Goal: Task Accomplishment & Management: Manage account settings

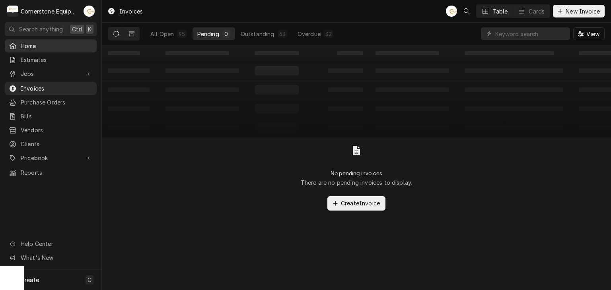
click at [27, 48] on span "Home" at bounding box center [57, 46] width 72 height 8
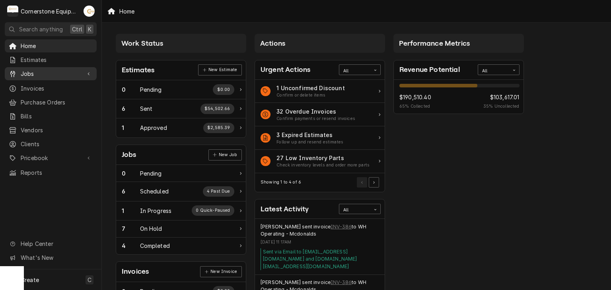
click at [41, 78] on link "Jobs" at bounding box center [51, 73] width 92 height 13
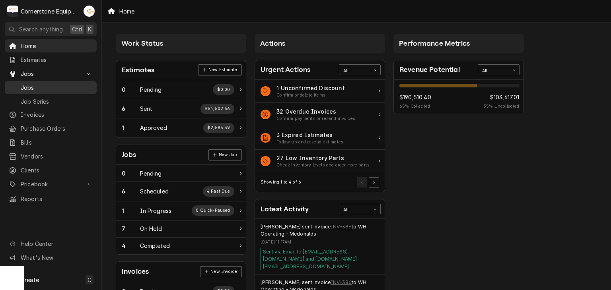
click at [40, 86] on span "Jobs" at bounding box center [57, 88] width 72 height 8
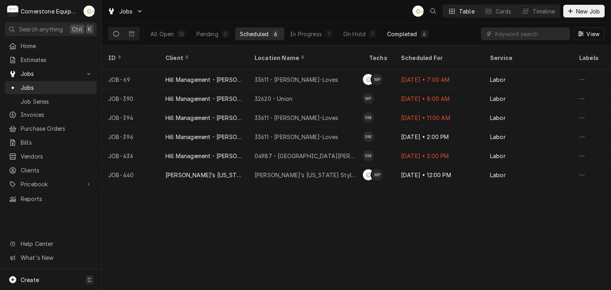
click at [413, 30] on div "Completed" at bounding box center [402, 34] width 30 height 8
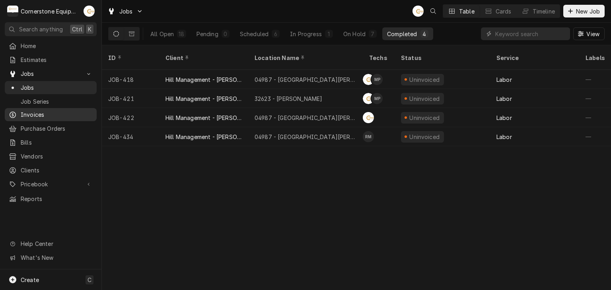
click at [36, 111] on span "Invoices" at bounding box center [57, 115] width 72 height 8
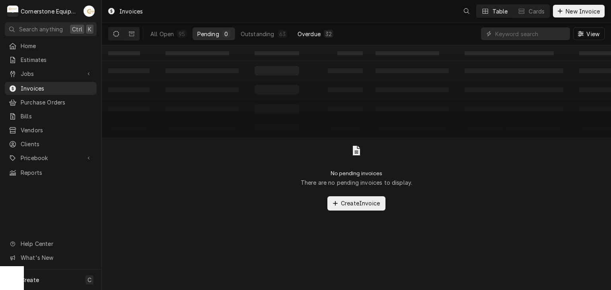
click at [307, 32] on div "Overdue" at bounding box center [309, 34] width 23 height 8
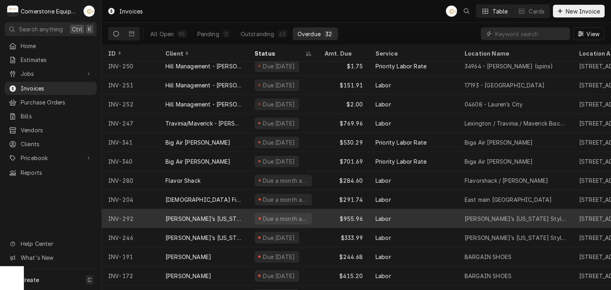
scroll to position [387, 0]
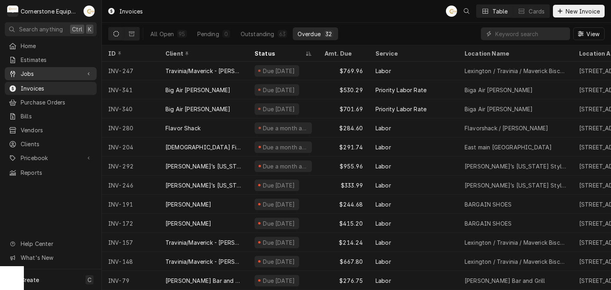
click at [47, 74] on span "Jobs" at bounding box center [51, 74] width 60 height 8
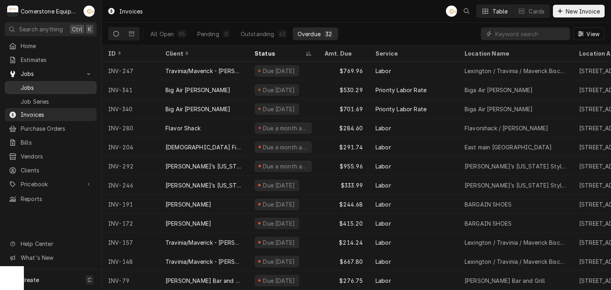
click at [40, 89] on div "Jobs" at bounding box center [50, 88] width 89 height 10
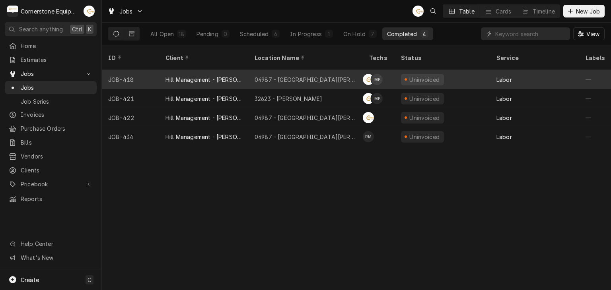
click at [274, 76] on div "04987 - [GEOGRAPHIC_DATA][PERSON_NAME]" at bounding box center [306, 80] width 102 height 8
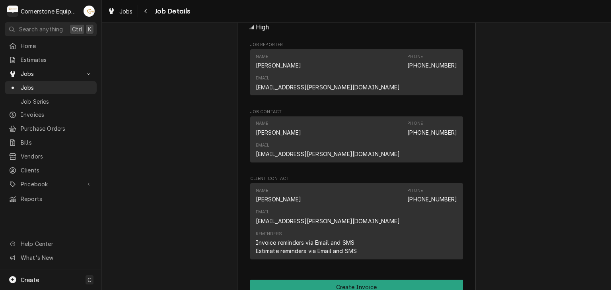
scroll to position [716, 0]
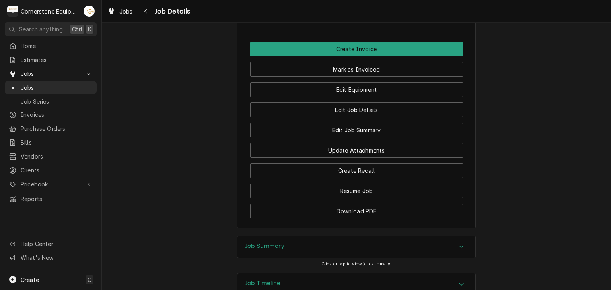
click at [308, 236] on div "Job Summary" at bounding box center [356, 247] width 238 height 22
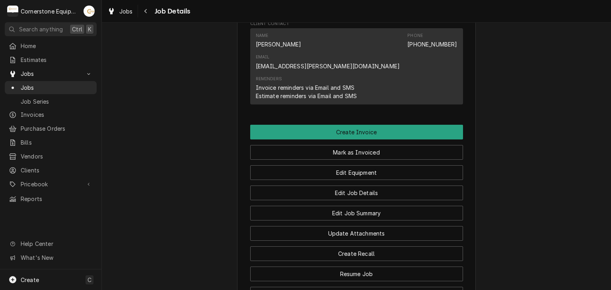
scroll to position [636, 0]
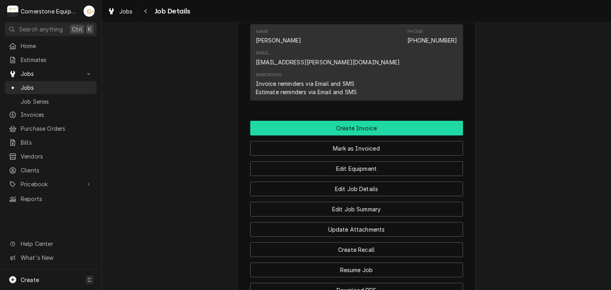
click at [380, 121] on button "Create Invoice" at bounding box center [356, 128] width 213 height 15
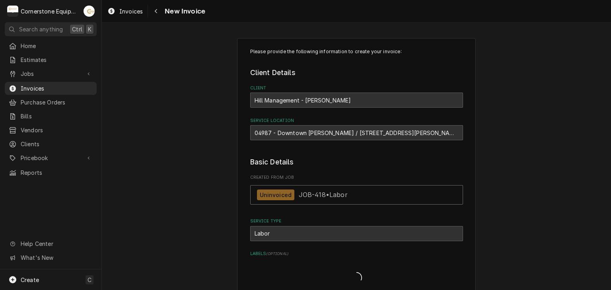
type textarea "x"
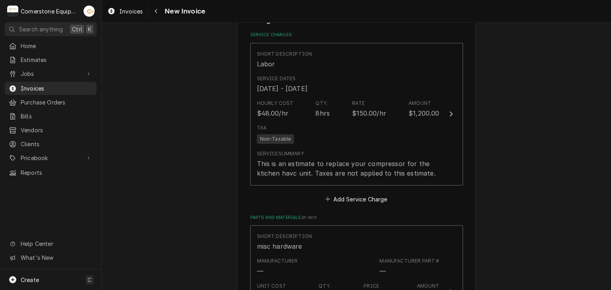
scroll to position [477, 0]
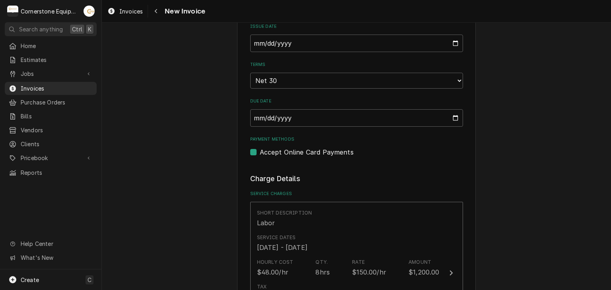
click at [276, 148] on label "Accept Online Card Payments" at bounding box center [307, 153] width 94 height 10
click at [276, 148] on input "Payment Methods" at bounding box center [366, 157] width 213 height 18
checkbox input "false"
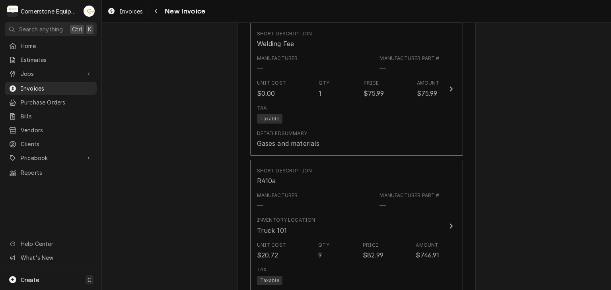
scroll to position [2112, 0]
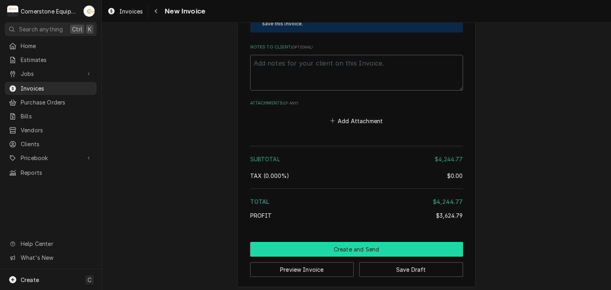
click at [365, 242] on button "Create and Send" at bounding box center [356, 249] width 213 height 15
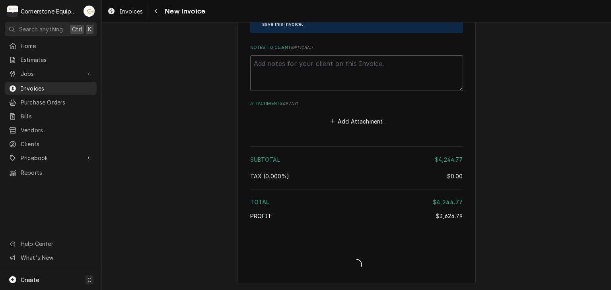
scroll to position [2108, 0]
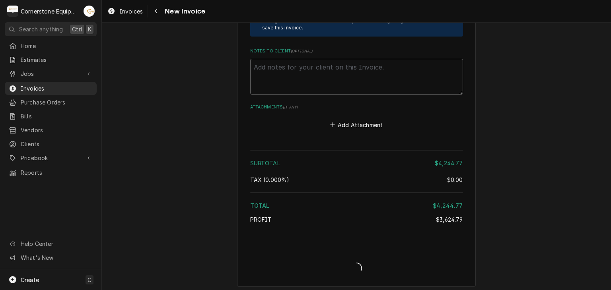
type textarea "x"
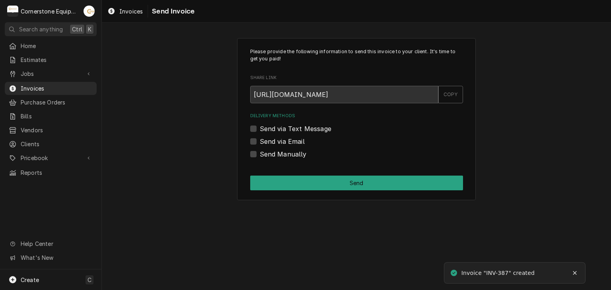
click at [306, 158] on div "Send Manually" at bounding box center [356, 155] width 213 height 10
click at [289, 155] on label "Send Manually" at bounding box center [283, 155] width 47 height 10
click at [289, 155] on input "Send Manually" at bounding box center [366, 159] width 213 height 18
checkbox input "true"
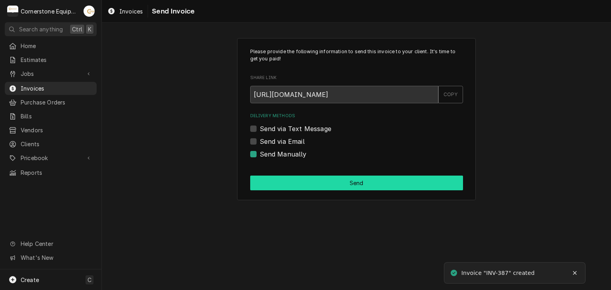
click at [352, 187] on button "Send" at bounding box center [356, 183] width 213 height 15
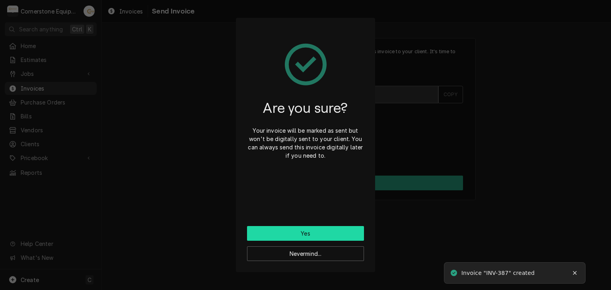
click at [314, 238] on button "Yes" at bounding box center [305, 233] width 117 height 15
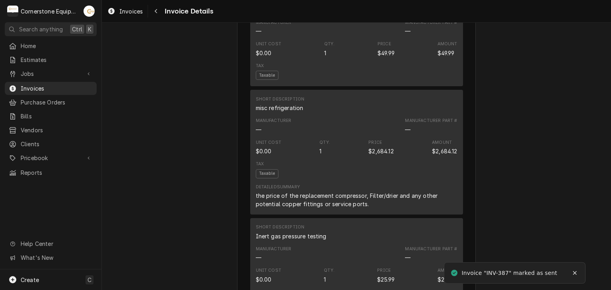
scroll to position [1734, 0]
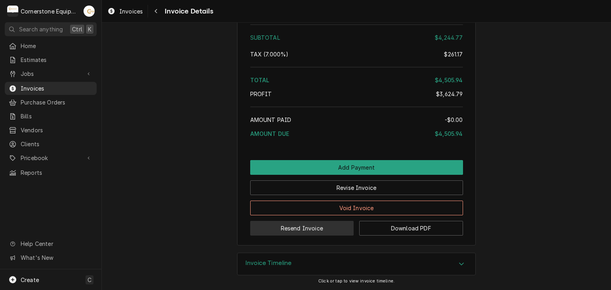
click at [317, 230] on button "Resend Invoice" at bounding box center [302, 228] width 104 height 15
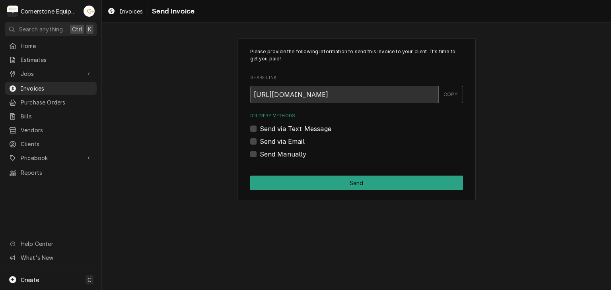
click at [279, 127] on label "Send via Text Message" at bounding box center [296, 129] width 72 height 10
click at [279, 127] on input "Send via Text Message" at bounding box center [366, 133] width 213 height 18
checkbox input "true"
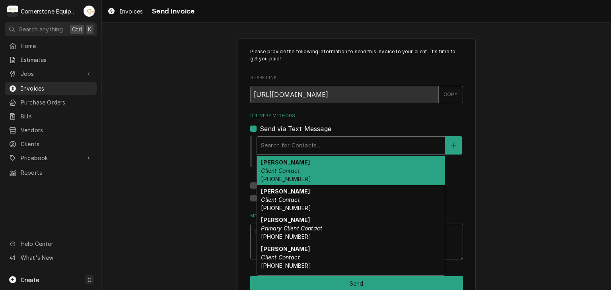
click at [282, 148] on div "Delivery Methods" at bounding box center [351, 145] width 180 height 14
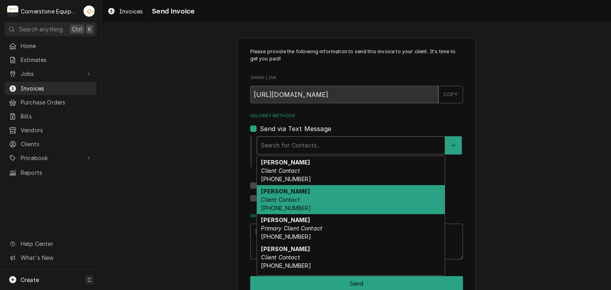
click at [282, 206] on span "(407) 234-9558" at bounding box center [286, 208] width 50 height 7
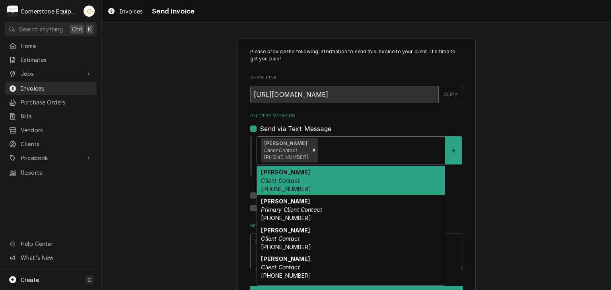
click at [287, 142] on strong "Andy Samara" at bounding box center [285, 143] width 43 height 6
click at [311, 148] on icon "Remove [object Object]" at bounding box center [314, 151] width 6 height 6
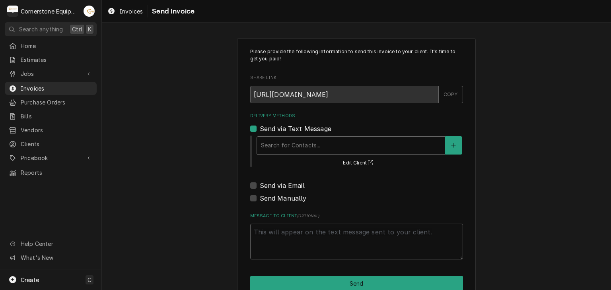
click at [302, 147] on div "Delivery Methods" at bounding box center [351, 145] width 180 height 14
click at [298, 143] on div "Delivery Methods" at bounding box center [351, 145] width 180 height 14
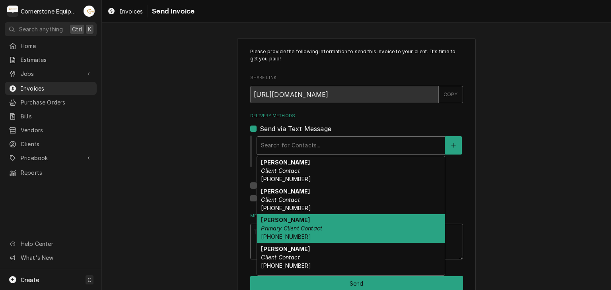
click at [281, 221] on strong "Ashton Vazquez" at bounding box center [285, 220] width 49 height 7
type textarea "x"
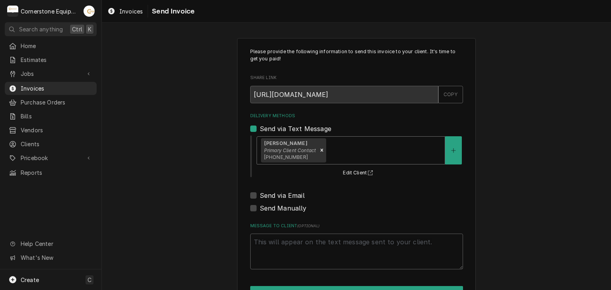
click at [282, 195] on label "Send via Email" at bounding box center [282, 196] width 45 height 10
click at [282, 195] on input "Send via Email" at bounding box center [366, 200] width 213 height 18
checkbox input "true"
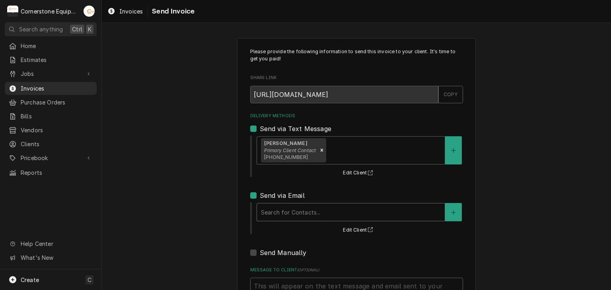
click at [279, 205] on div "Delivery Methods" at bounding box center [351, 212] width 180 height 14
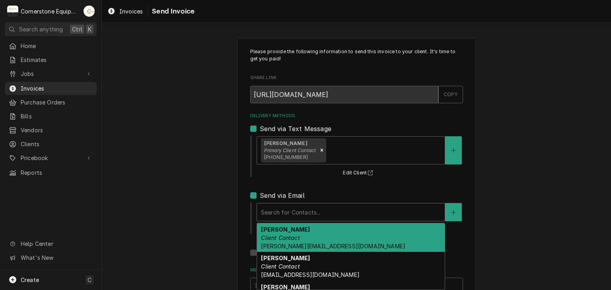
click at [279, 228] on strong "Amy Moore" at bounding box center [285, 229] width 49 height 7
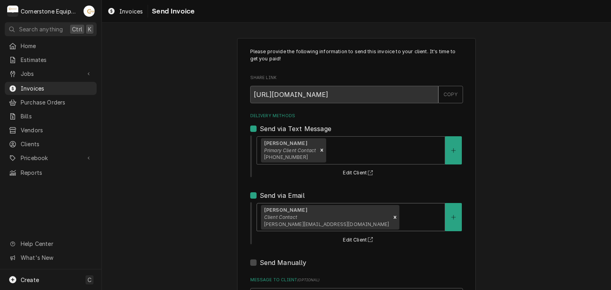
click at [201, 212] on div "Please provide the following information to send this invoice to your client. I…" at bounding box center [356, 201] width 509 height 341
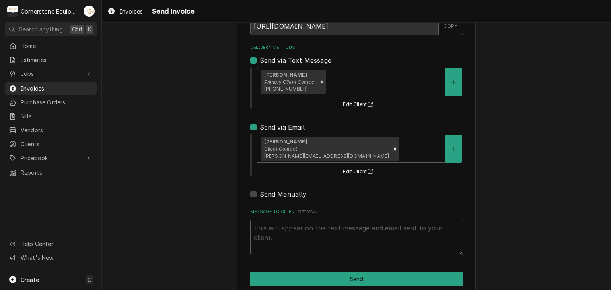
scroll to position [81, 0]
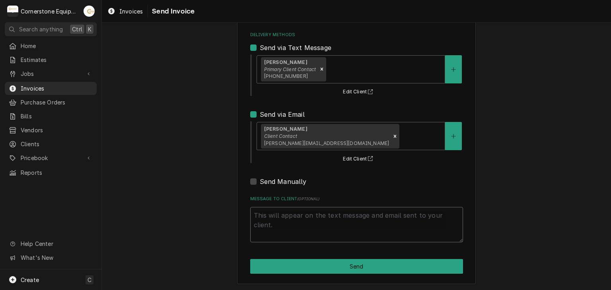
click at [269, 222] on textarea "Message to Client ( optional )" at bounding box center [356, 225] width 213 height 36
type textarea "x"
type textarea "T"
type textarea "x"
type textarea "Th"
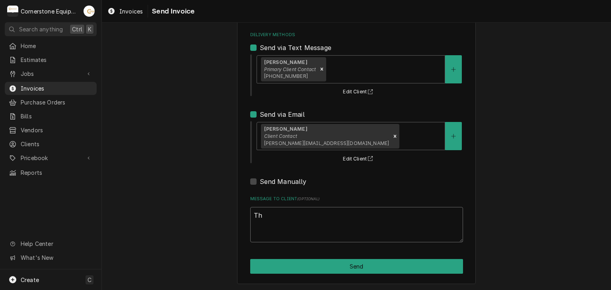
type textarea "x"
type textarea "Tha"
type textarea "x"
type textarea "Than"
type textarea "x"
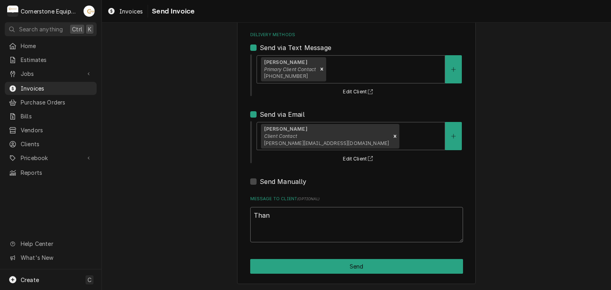
type textarea "Thank"
type textarea "x"
type textarea "Thank"
type textarea "x"
type textarea "Thank y"
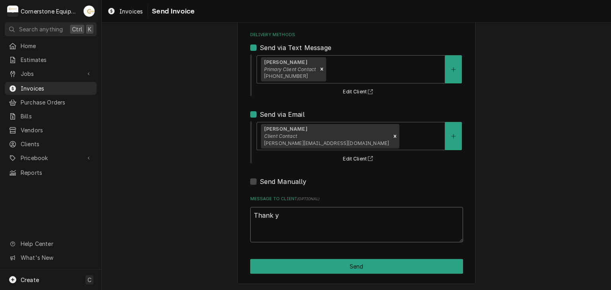
type textarea "x"
type textarea "Thank yo"
type textarea "x"
type textarea "Thank you"
type textarea "x"
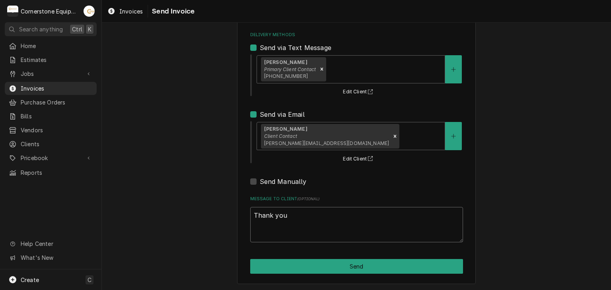
type textarea "Thank you f"
type textarea "x"
type textarea "Thank you fo"
type textarea "x"
type textarea "Thank you for"
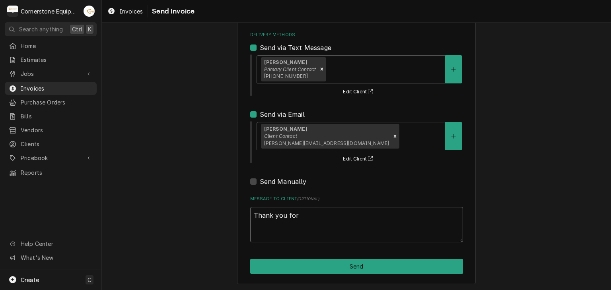
type textarea "x"
type textarea "Thank you for"
type textarea "x"
type textarea "Thank you for t"
type textarea "x"
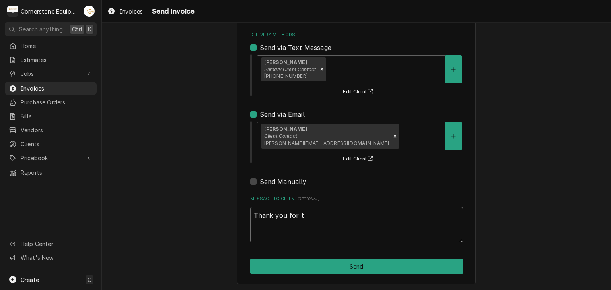
type textarea "Thank you for th"
type textarea "x"
type textarea "Thank you for the"
type textarea "x"
type textarea "Thank you for the"
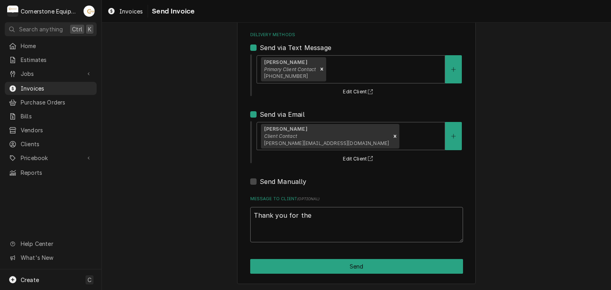
type textarea "x"
type textarea "Thank you for the o"
type textarea "x"
type textarea "Thank you for the op"
type textarea "x"
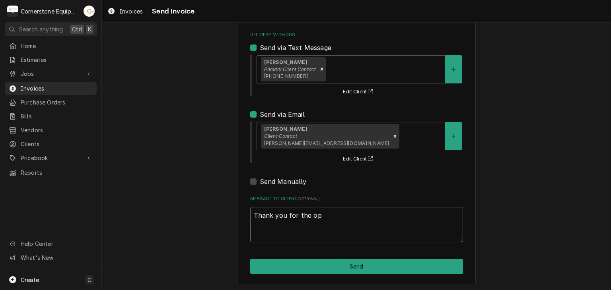
type textarea "Thank you for the opp"
type textarea "x"
type textarea "Thank you for the oppo"
type textarea "x"
type textarea "Thank you for the oppos"
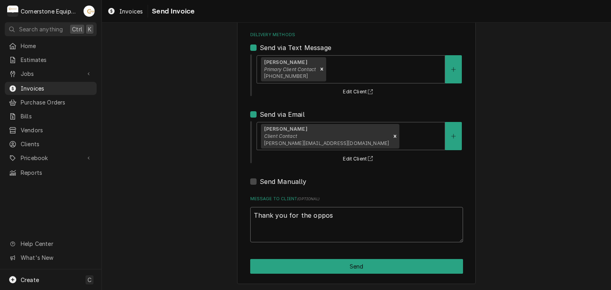
type textarea "x"
type textarea "Thank you for the oppo"
type textarea "x"
type textarea "Thank you for the oppor"
type textarea "x"
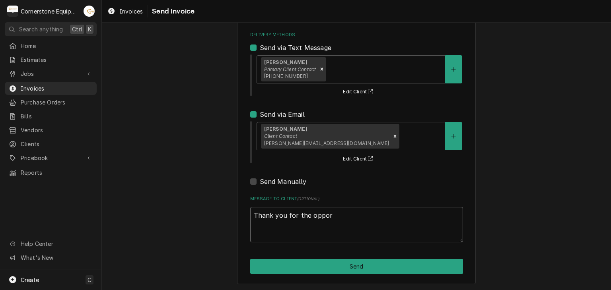
type textarea "Thank you for the opport"
type textarea "x"
type textarea "Thank you for the opportu"
type textarea "x"
type textarea "Thank you for the opportun"
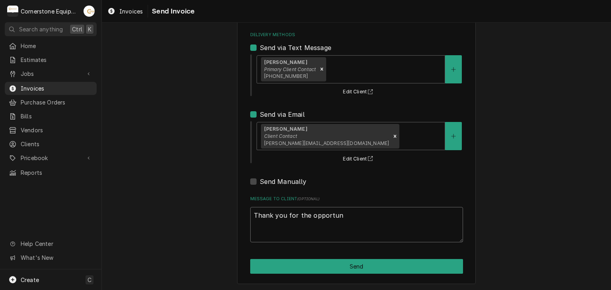
type textarea "x"
type textarea "Thank you for the opportuni"
type textarea "x"
type textarea "Thank you for the opportunit"
type textarea "x"
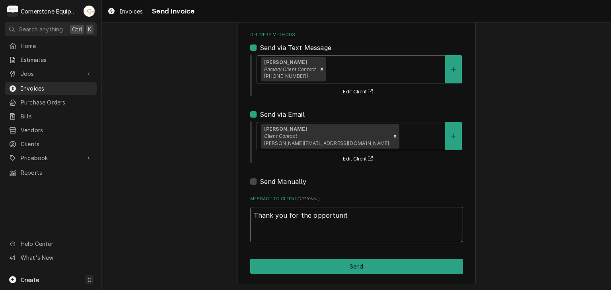
type textarea "Thank you for the opportunity"
type textarea "x"
type textarea "Thank you for the opportunity t"
type textarea "x"
type textarea "Thank you for the opportunity to"
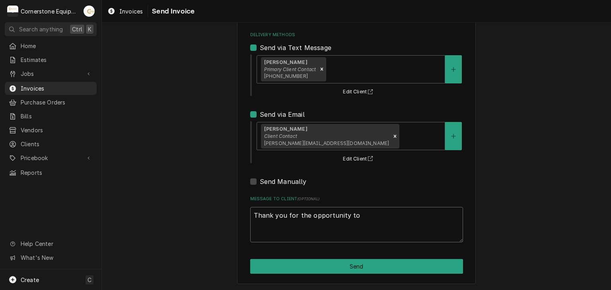
type textarea "x"
type textarea "Thank you for the opportunity to"
type textarea "x"
type textarea "Thank you for the opportunity to b"
type textarea "x"
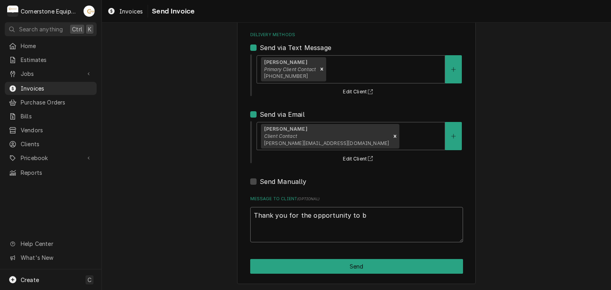
type textarea "Thank you for the opportunity to be"
type textarea "x"
type textarea "Thank you for the opportunity to be"
type textarea "x"
type textarea "Thank you for the opportunity to be o"
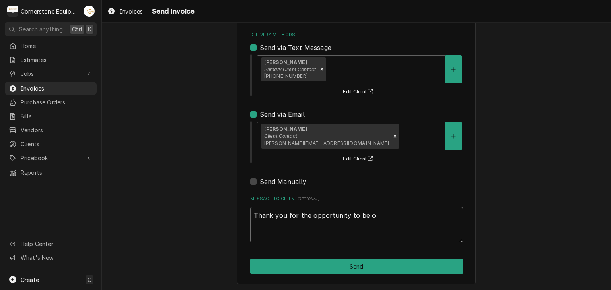
type textarea "x"
type textarea "Thank you for the opportunity to be"
type textarea "x"
type textarea "Thank you for the opportunity to be f"
type textarea "x"
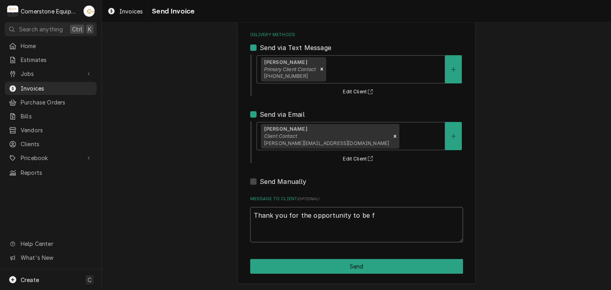
type textarea "Thank you for the opportunity to be f"
type textarea "x"
type textarea "Thank you for the opportunity to be f"
type textarea "x"
type textarea "Thank you for the opportunity to be"
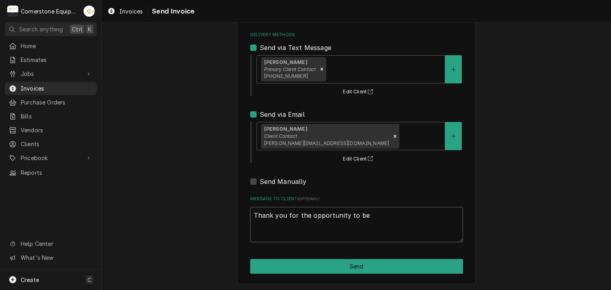
type textarea "x"
type textarea "Thank you for the opportunity to be o"
type textarea "x"
type textarea "Thank you for the opportunity to be of"
type textarea "x"
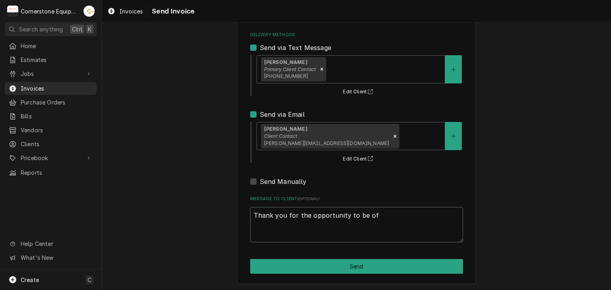
type textarea "Thank you for the opportunity to be of"
type textarea "x"
type textarea "Thank you for the opportunity to be of s"
type textarea "x"
type textarea "Thank you for the opportunity to be of se"
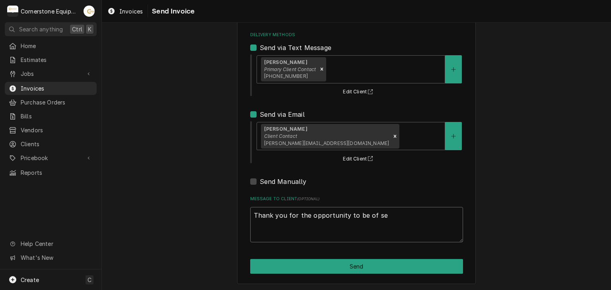
type textarea "x"
type textarea "Thank you for the opportunity to be of ser"
type textarea "x"
type textarea "Thank you for the opportunity to be of serv"
type textarea "x"
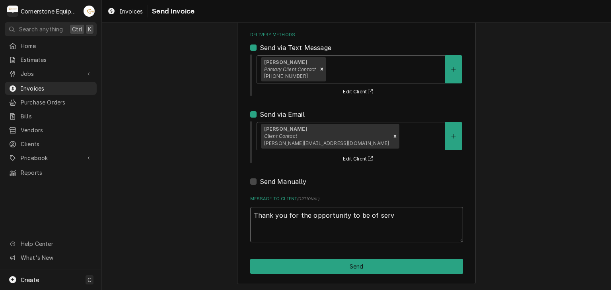
type textarea "Thank you for the opportunity to be of ser"
type textarea "x"
type textarea "Thank you for the opportunity to be of serr"
type textarea "x"
type textarea "Thank you for the opportunity to be of ser"
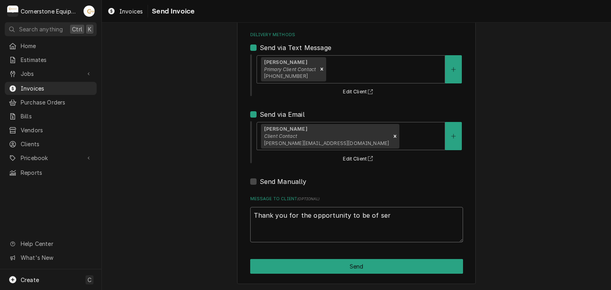
type textarea "x"
type textarea "Thank you for the opportunity to be of serv"
type textarea "x"
type textarea "Thank you for the opportunity to be of servic"
type textarea "x"
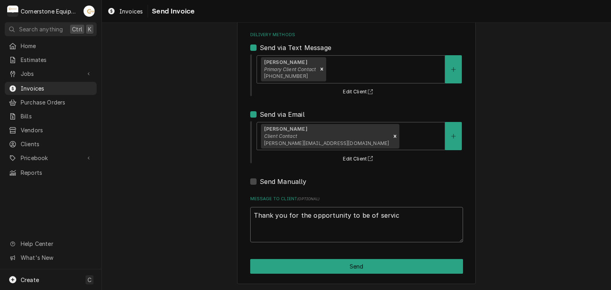
type textarea "Thank you for the opportunity to be of service"
type textarea "x"
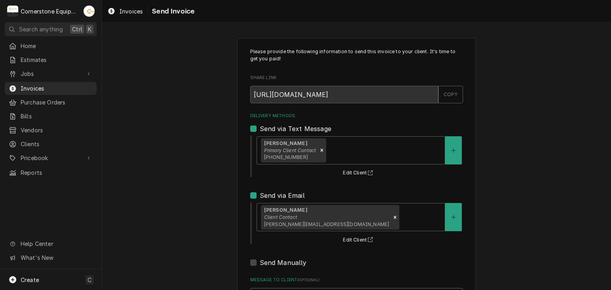
type textarea "Thank you for the opportunity to be of service!"
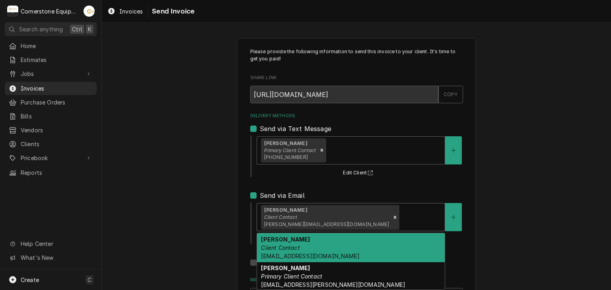
click at [268, 222] on span "[PERSON_NAME][EMAIL_ADDRESS][DOMAIN_NAME]" at bounding box center [326, 225] width 125 height 6
click at [217, 217] on div "Please provide the following information to send this invoice to your client. I…" at bounding box center [356, 201] width 509 height 341
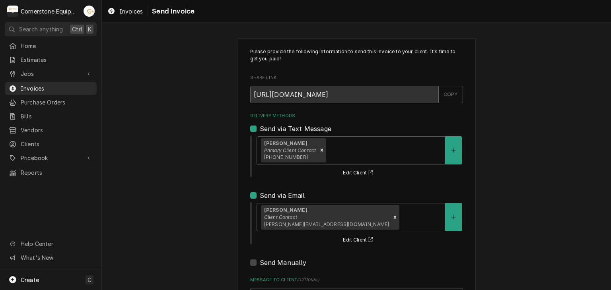
scroll to position [81, 0]
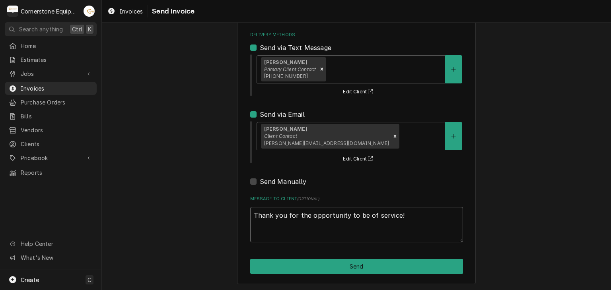
click at [300, 226] on textarea "Thank you for the opportunity to be of service!" at bounding box center [356, 225] width 213 height 36
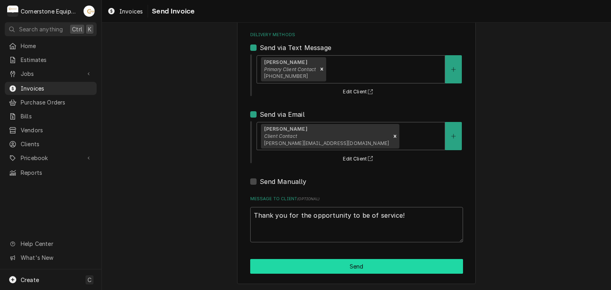
click at [354, 266] on button "Send" at bounding box center [356, 266] width 213 height 15
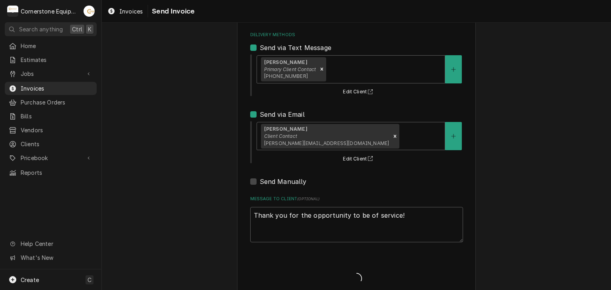
type textarea "x"
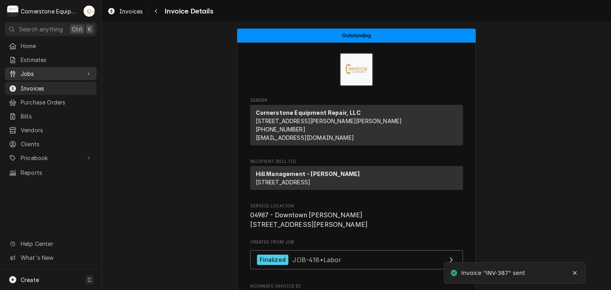
click at [23, 70] on span "Jobs" at bounding box center [51, 74] width 60 height 8
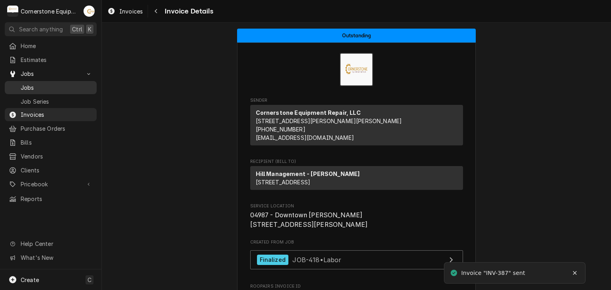
click at [34, 85] on span "Jobs" at bounding box center [57, 88] width 72 height 8
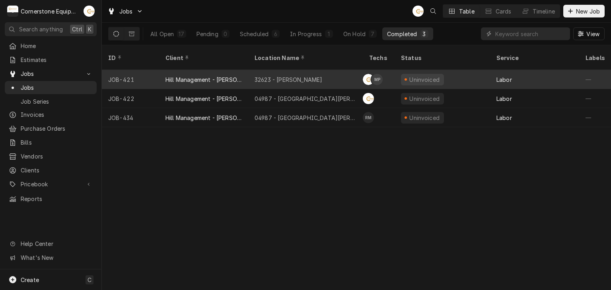
click at [264, 76] on div "32623 - [PERSON_NAME]" at bounding box center [289, 80] width 68 height 8
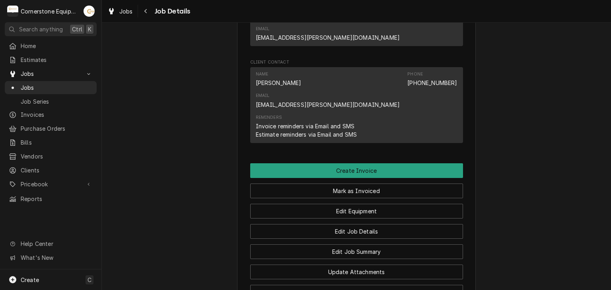
scroll to position [736, 0]
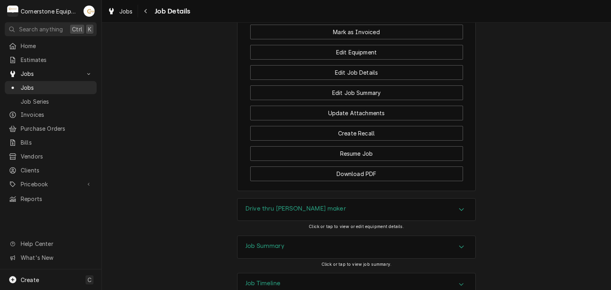
click at [250, 236] on div "Job Summary" at bounding box center [356, 247] width 238 height 22
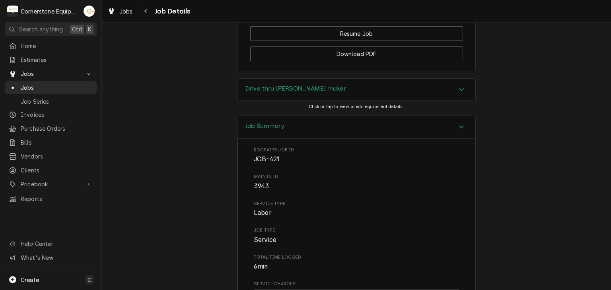
scroll to position [549, 0]
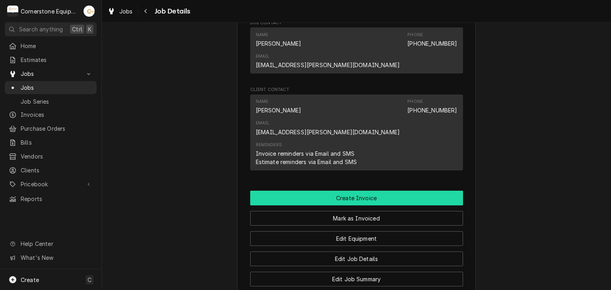
click at [386, 191] on button "Create Invoice" at bounding box center [356, 198] width 213 height 15
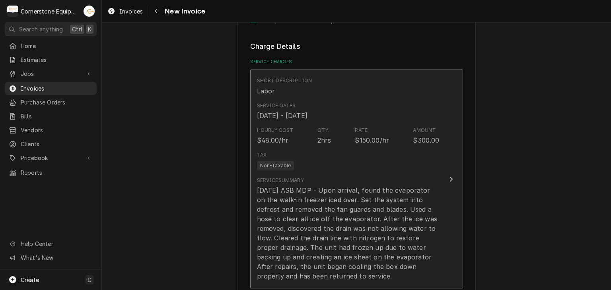
scroll to position [477, 0]
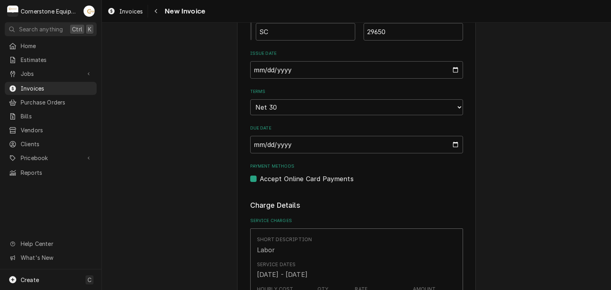
click at [265, 177] on label "Accept Online Card Payments" at bounding box center [307, 179] width 94 height 10
click at [265, 177] on input "Payment Methods" at bounding box center [366, 183] width 213 height 18
checkbox input "false"
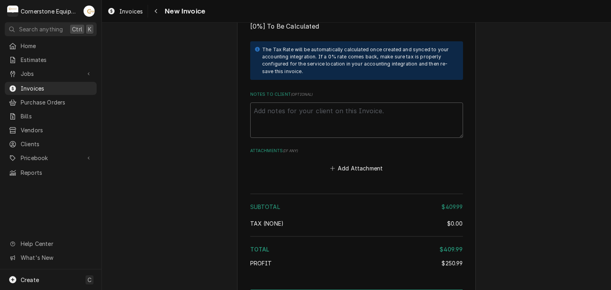
scroll to position [1322, 0]
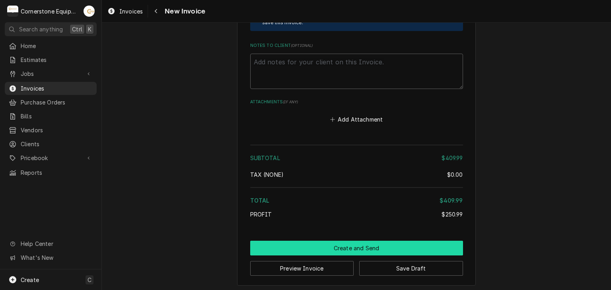
click at [340, 249] on button "Create and Send" at bounding box center [356, 248] width 213 height 15
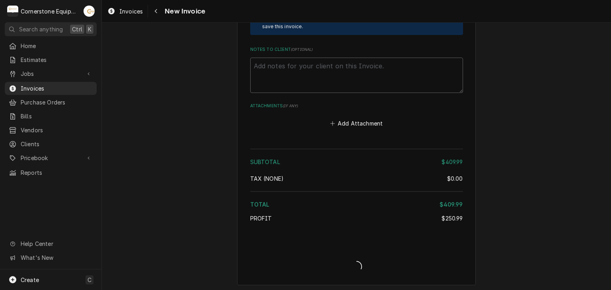
type textarea "x"
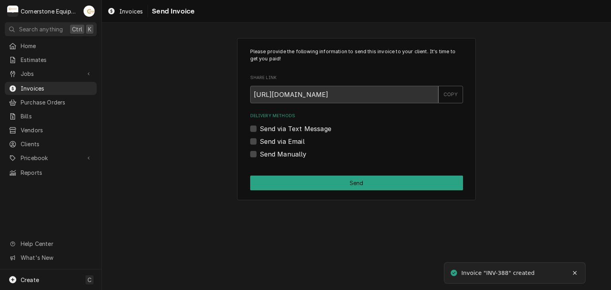
click at [261, 153] on label "Send Manually" at bounding box center [283, 155] width 47 height 10
click at [261, 153] on input "Send Manually" at bounding box center [366, 159] width 213 height 18
checkbox input "true"
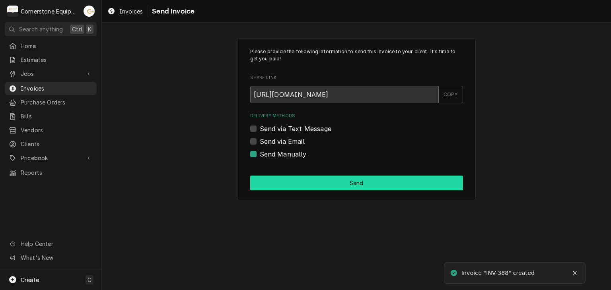
click at [307, 177] on button "Send" at bounding box center [356, 183] width 213 height 15
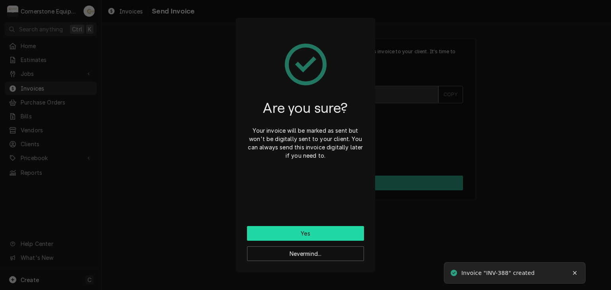
click at [320, 229] on button "Yes" at bounding box center [305, 233] width 117 height 15
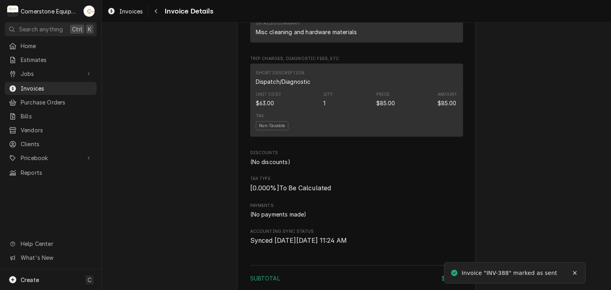
scroll to position [1040, 0]
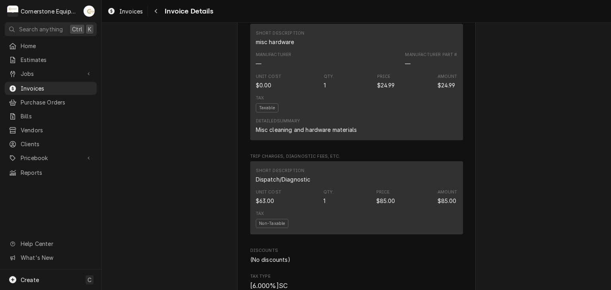
scroll to position [1040, 0]
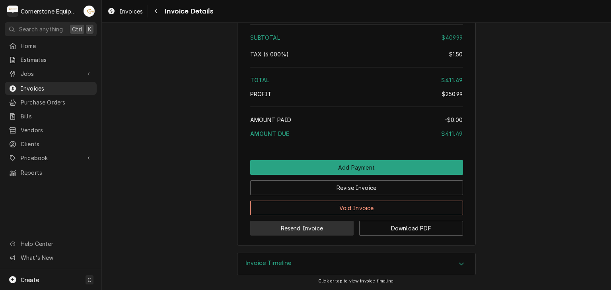
click at [285, 229] on button "Resend Invoice" at bounding box center [302, 228] width 104 height 15
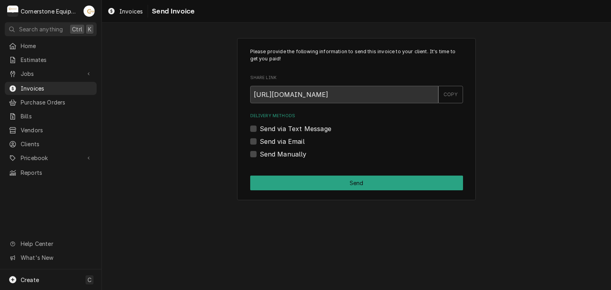
click at [280, 124] on label "Send via Text Message" at bounding box center [296, 129] width 72 height 10
click at [280, 124] on input "Send via Text Message" at bounding box center [366, 133] width 213 height 18
checkbox input "true"
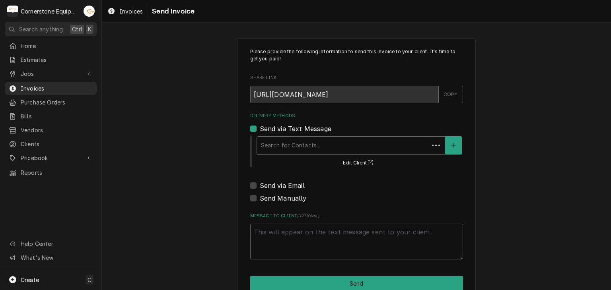
click at [273, 140] on div "Delivery Methods" at bounding box center [343, 145] width 164 height 14
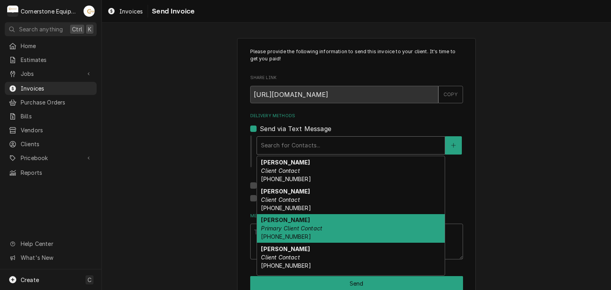
click at [276, 218] on strong "[PERSON_NAME]" at bounding box center [285, 220] width 49 height 7
type textarea "x"
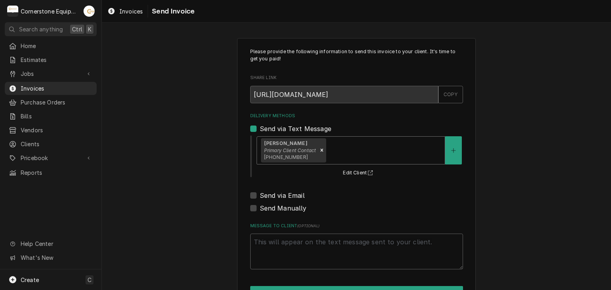
click at [275, 195] on label "Send via Email" at bounding box center [282, 196] width 45 height 10
click at [275, 195] on input "Send via Email" at bounding box center [366, 200] width 213 height 18
checkbox input "true"
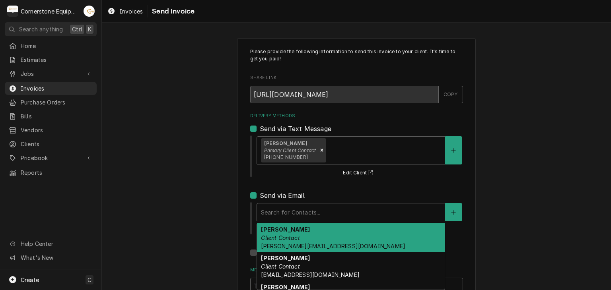
click at [274, 207] on div "Delivery Methods" at bounding box center [351, 212] width 180 height 14
click at [273, 244] on span "amy@masonmcdonalds.com" at bounding box center [333, 246] width 144 height 7
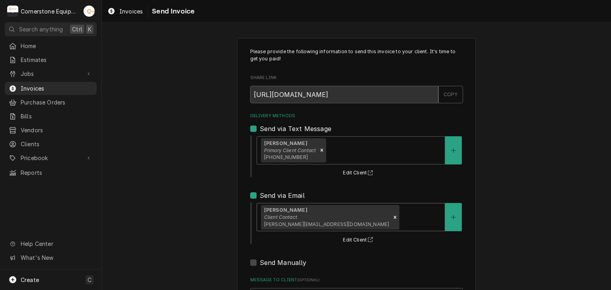
click at [219, 209] on div "Please provide the following information to send this invoice to your client. I…" at bounding box center [356, 201] width 509 height 341
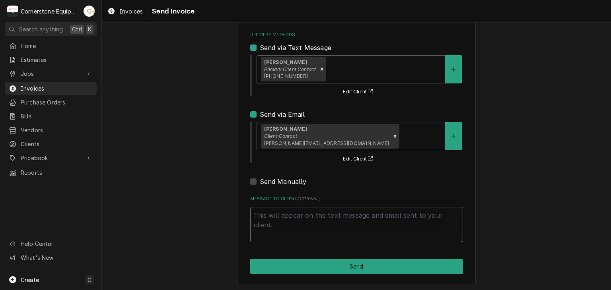
click at [337, 226] on textarea "Message to Client ( optional )" at bounding box center [356, 225] width 213 height 36
type textarea "x"
type textarea "T"
type textarea "x"
type textarea "Th"
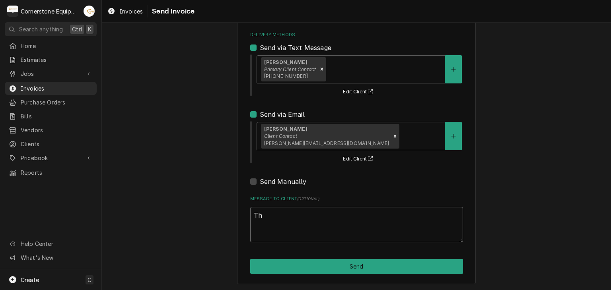
type textarea "x"
type textarea "Tha"
type textarea "x"
type textarea "Than"
type textarea "x"
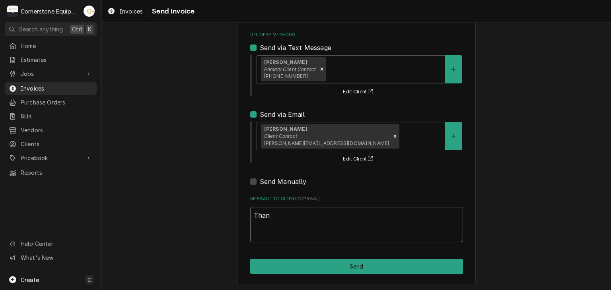
type textarea "Thank"
type textarea "x"
type textarea "Thank"
type textarea "x"
type textarea "Thank y"
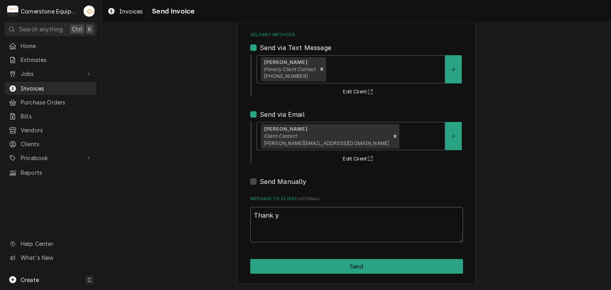
type textarea "x"
type textarea "Thank yo"
type textarea "x"
type textarea "Thank you"
type textarea "x"
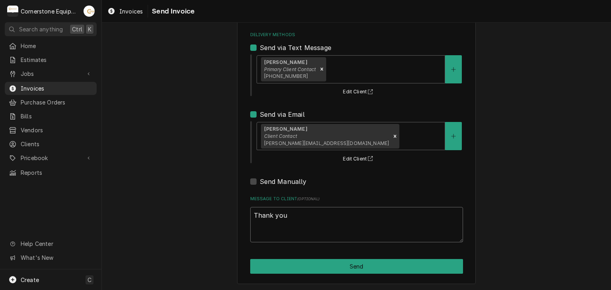
type textarea "Thank you"
type textarea "x"
type textarea "Thank you f"
type textarea "x"
type textarea "Thank you fo"
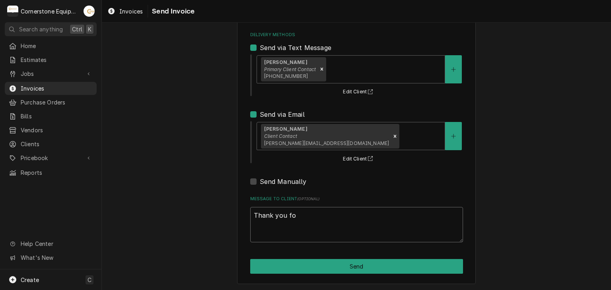
type textarea "x"
type textarea "Thank you for"
type textarea "x"
type textarea "Thank you for"
type textarea "x"
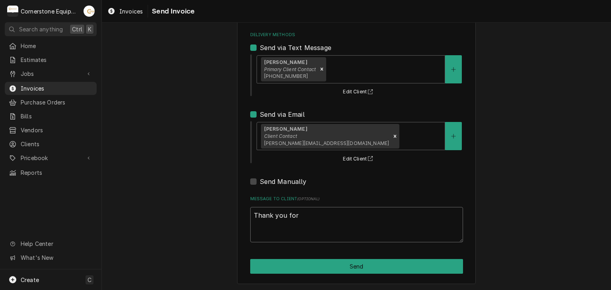
type textarea "Thank you for t"
type textarea "x"
type textarea "Thank you for th"
type textarea "x"
type textarea "Thank you for the"
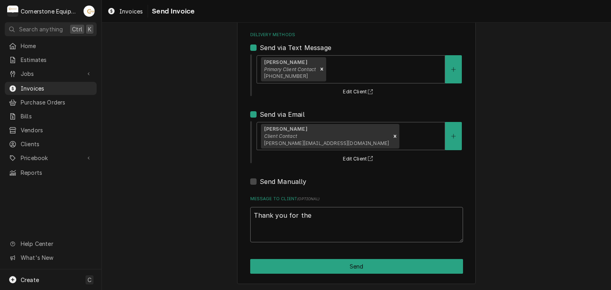
type textarea "x"
type textarea "Thank you for the"
type textarea "x"
type textarea "Thank you for the o"
type textarea "x"
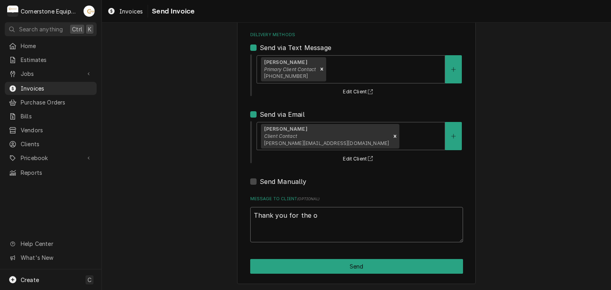
type textarea "Thank you for the op"
type textarea "x"
type textarea "Thank you for the opp"
type textarea "x"
type textarea "Thank you for the oppo"
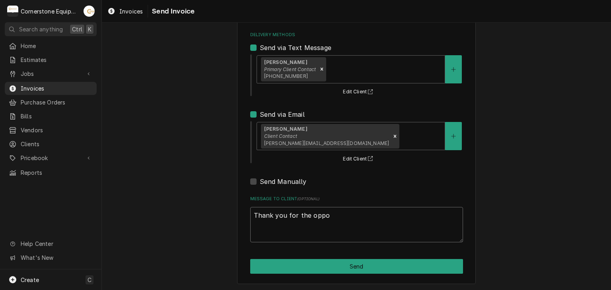
type textarea "x"
type textarea "Thank you for the oppor"
type textarea "x"
type textarea "Thank you for the opport"
type textarea "x"
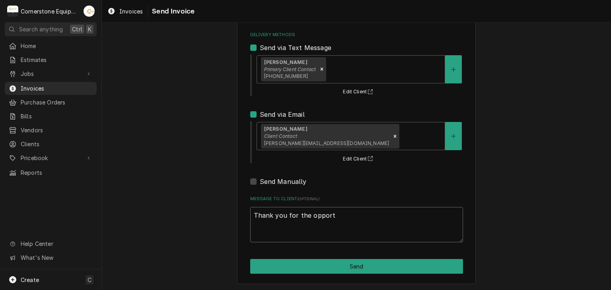
type textarea "Thank you for the opportu"
type textarea "x"
type textarea "Thank you for the opportun"
type textarea "x"
type textarea "Thank you for the opportuni"
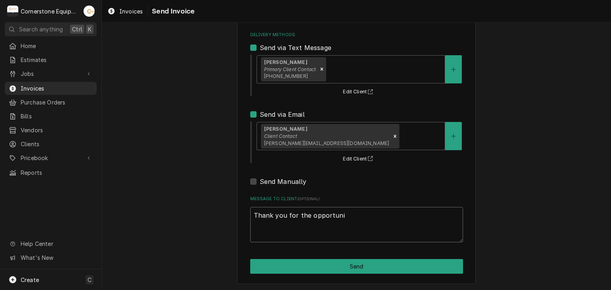
type textarea "x"
type textarea "Thank you for the opportunit"
type textarea "x"
type textarea "Thank you for the opportunity"
type textarea "x"
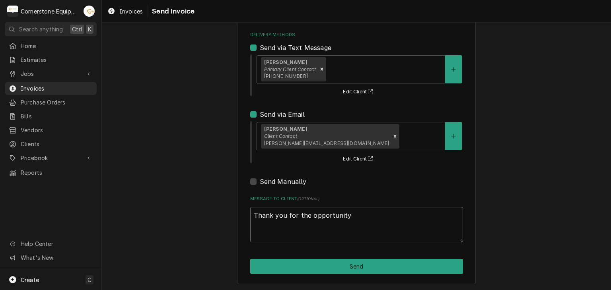
type textarea "Thank you for the opportunity"
type textarea "x"
type textarea "Thank you for the opportunity to"
type textarea "x"
type textarea "Thank you for the opportunity to"
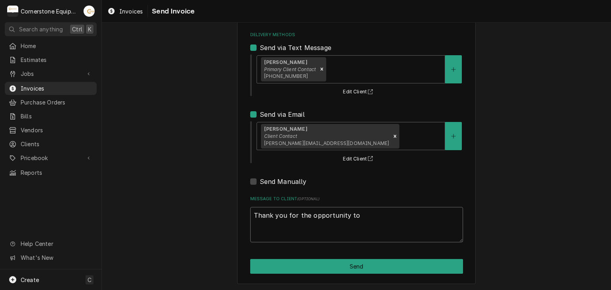
type textarea "x"
type textarea "Thank you for the opportunity to b"
type textarea "x"
type textarea "Thank you for the opportunity to be"
type textarea "x"
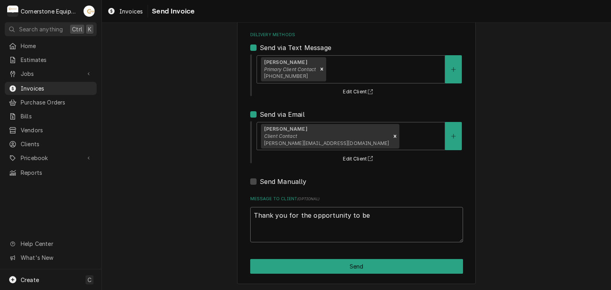
type textarea "Thank you for the opportunity to be"
type textarea "x"
type textarea "Thank you for the opportunity to be o"
type textarea "x"
type textarea "Thank you for the opportunity to be of"
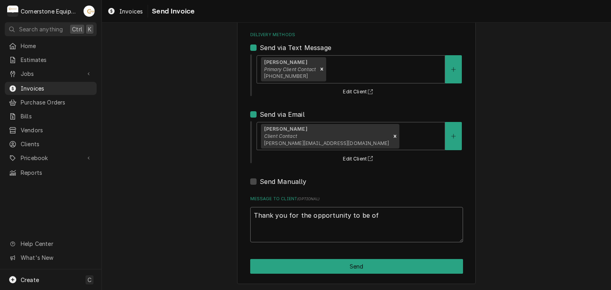
type textarea "x"
type textarea "Thank you for the opportunity to be of"
type textarea "x"
type textarea "Thank you for the opportunity to be of s"
type textarea "x"
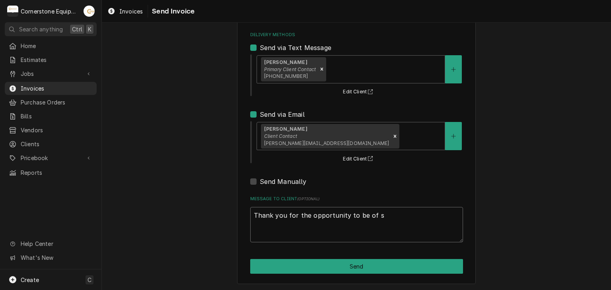
type textarea "Thank you for the opportunity to be of se"
type textarea "x"
type textarea "Thank you for the opportunity to be of ser"
type textarea "x"
type textarea "Thank you for the opportunity to be of serv"
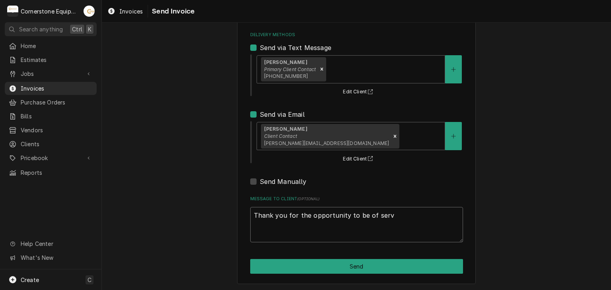
type textarea "x"
type textarea "Thank you for the opportunity to be of servi"
type textarea "x"
type textarea "Thank you for the opportunity to be of servic"
type textarea "x"
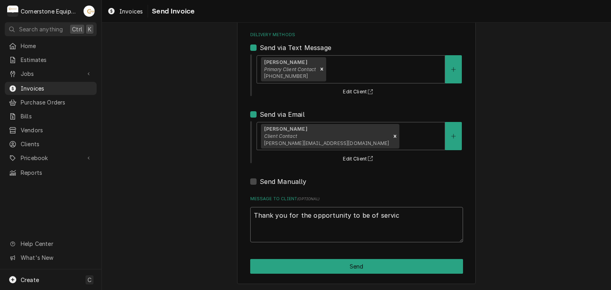
type textarea "Thank you for the opportunity to be of service"
type textarea "x"
drag, startPoint x: 333, startPoint y: 226, endPoint x: 329, endPoint y: 228, distance: 4.3
click at [332, 226] on textarea "Thank you for the opportunity to be of service!" at bounding box center [356, 225] width 213 height 36
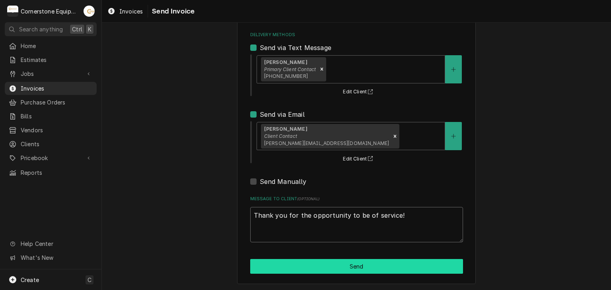
type textarea "Thank you for the opportunity to be of service!"
click at [340, 261] on button "Send" at bounding box center [356, 266] width 213 height 15
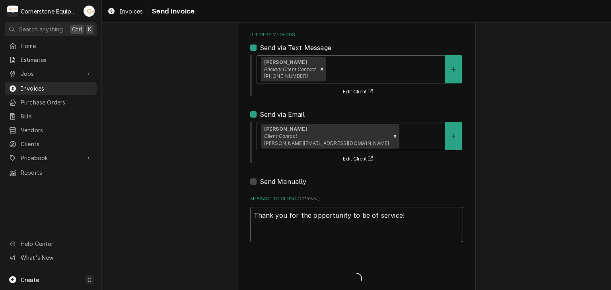
type textarea "x"
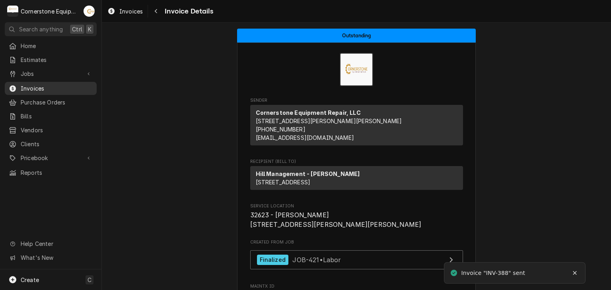
click at [38, 84] on span "Invoices" at bounding box center [57, 88] width 72 height 8
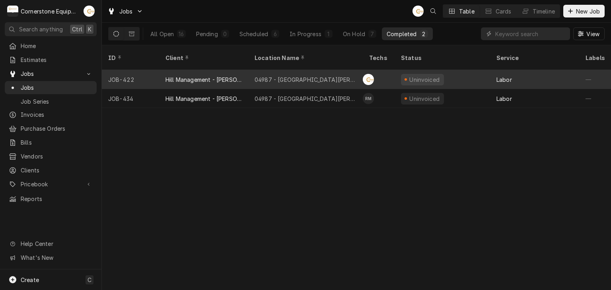
click at [301, 76] on div "04987 - Downtown Newberry" at bounding box center [306, 80] width 102 height 8
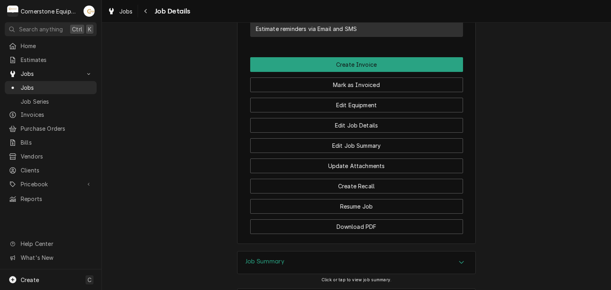
scroll to position [689, 0]
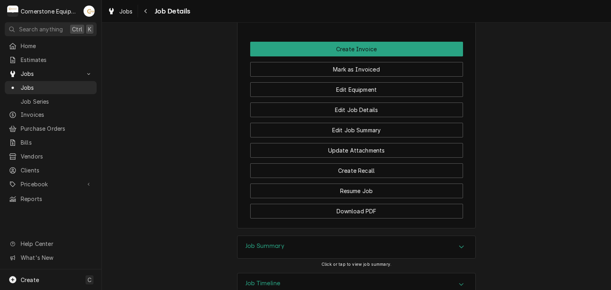
click at [278, 236] on div "Job Summary" at bounding box center [356, 247] width 238 height 22
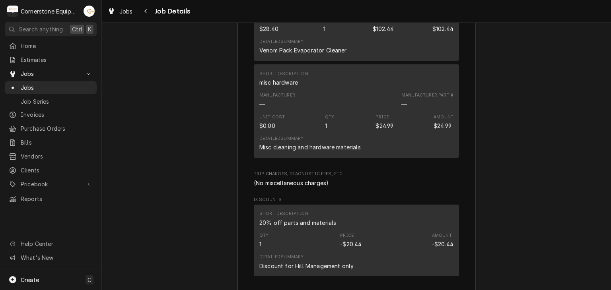
scroll to position [1438, 0]
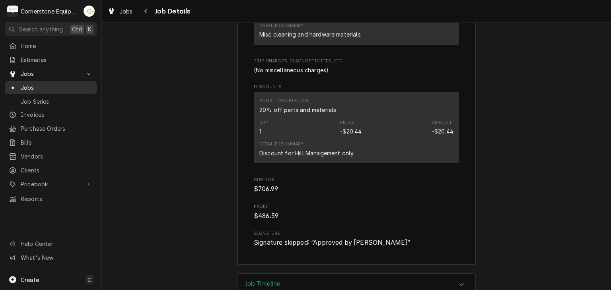
click at [33, 85] on span "Jobs" at bounding box center [57, 88] width 72 height 8
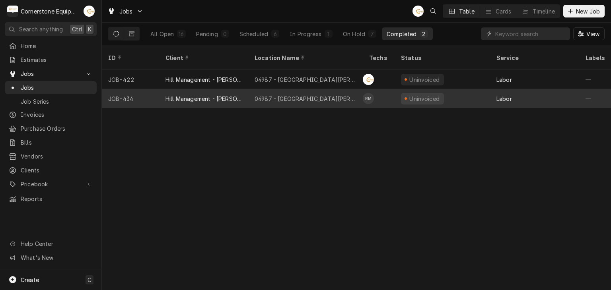
click at [197, 95] on div "Hill Management - [PERSON_NAME]" at bounding box center [203, 99] width 76 height 8
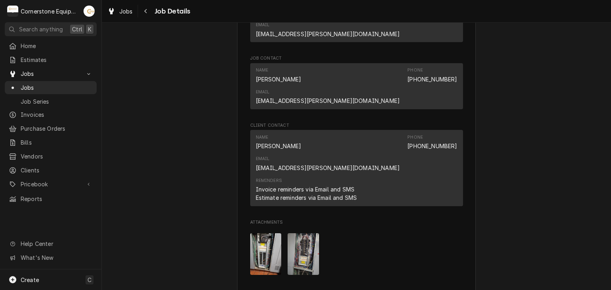
scroll to position [636, 0]
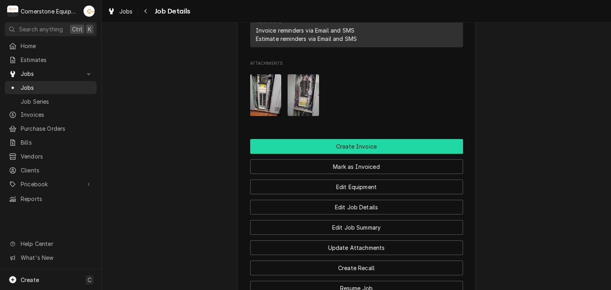
click at [342, 139] on button "Create Invoice" at bounding box center [356, 146] width 213 height 15
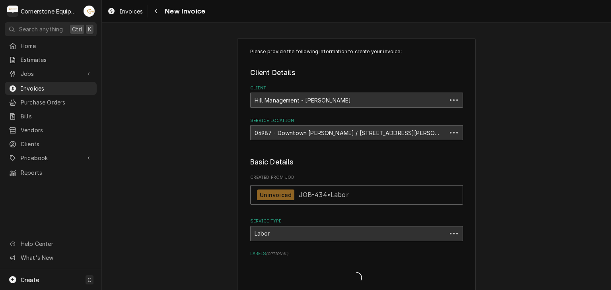
type textarea "x"
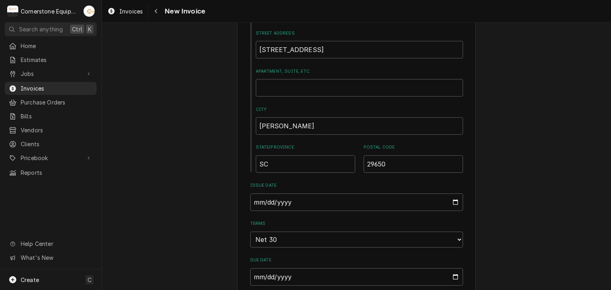
scroll to position [477, 0]
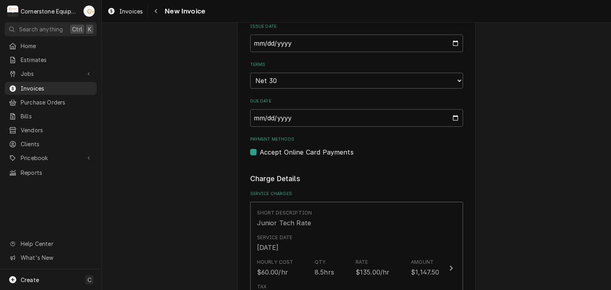
click at [269, 148] on label "Accept Online Card Payments" at bounding box center [307, 153] width 94 height 10
click at [269, 148] on input "Payment Methods" at bounding box center [366, 157] width 213 height 18
checkbox input "false"
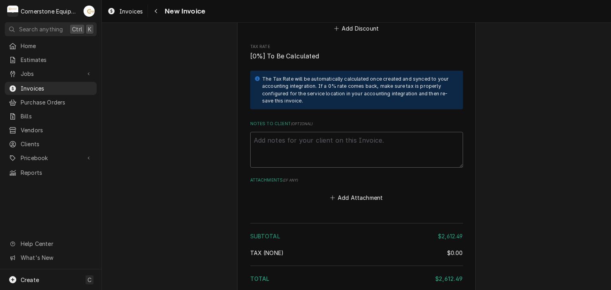
scroll to position [1683, 0]
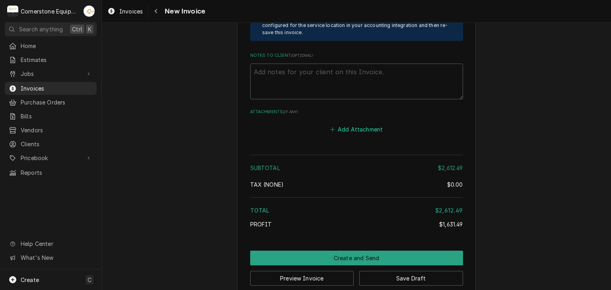
click at [339, 124] on button "Add Attachment" at bounding box center [357, 129] width 56 height 11
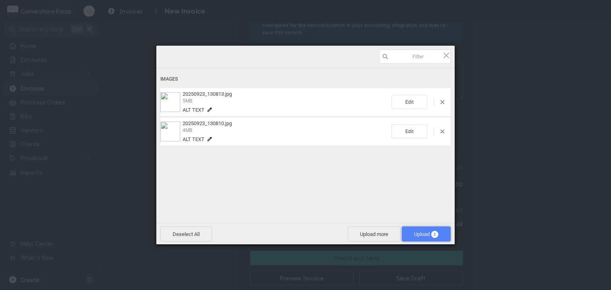
click at [418, 233] on span "Upload 2" at bounding box center [426, 234] width 24 height 6
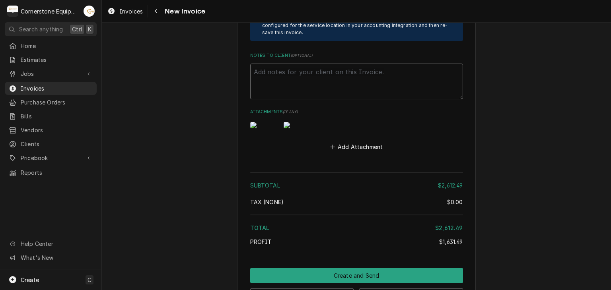
click at [334, 64] on textarea "Notes to Client ( optional )" at bounding box center [356, 82] width 213 height 36
paste textarea "INVOICE APPROVAL AND PAYMENT TERMS All invoices are due upon receipt unless oth…"
type textarea "x"
type textarea "INVOICE APPROVAL AND PAYMENT TERMS All invoices are due upon receipt unless oth…"
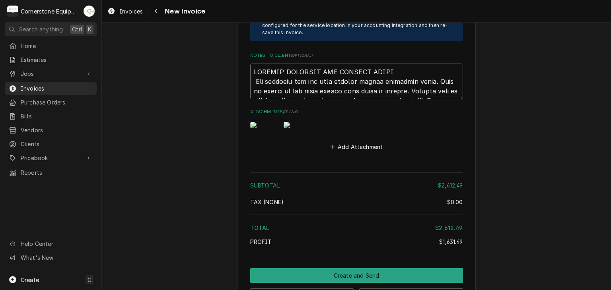
scroll to position [1823, 0]
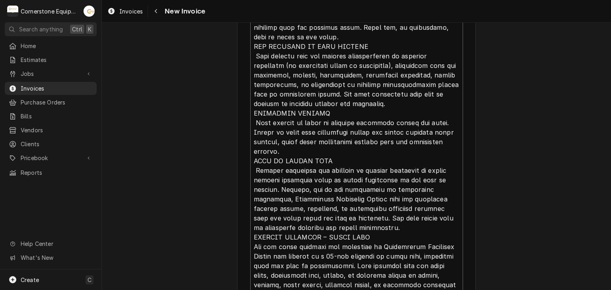
type textarea "x"
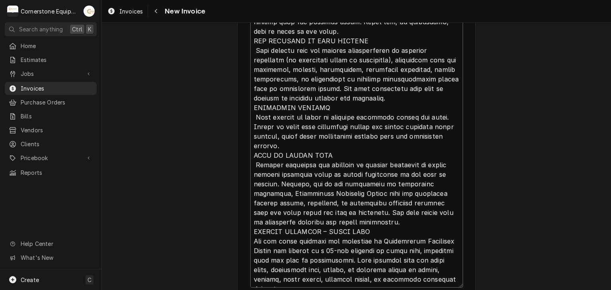
type textarea "INVOICE APPROVAL AND PAYMENT TERMS All invoices are due upon receipt unless oth…"
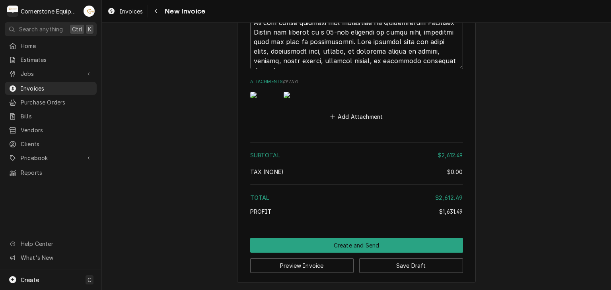
scroll to position [2066, 0]
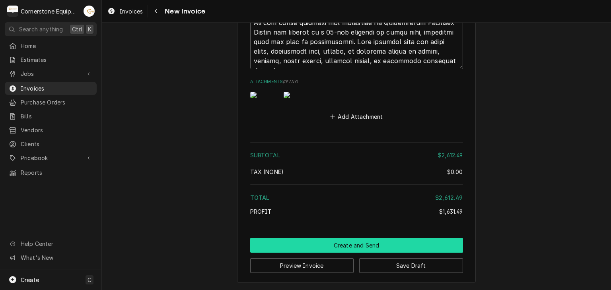
click at [323, 248] on button "Create and Send" at bounding box center [356, 245] width 213 height 15
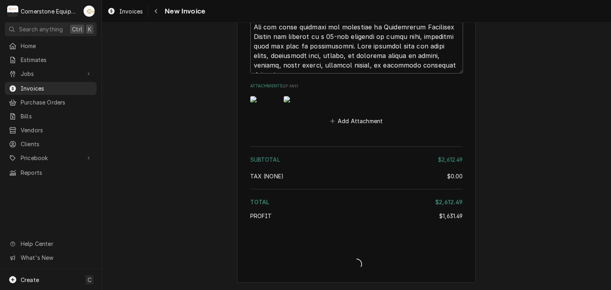
type textarea "x"
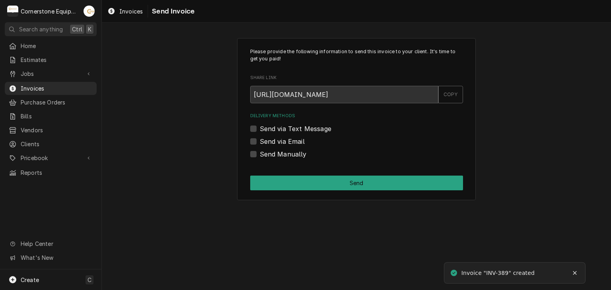
click at [274, 153] on label "Send Manually" at bounding box center [283, 155] width 47 height 10
click at [274, 153] on input "Send Manually" at bounding box center [366, 159] width 213 height 18
checkbox input "true"
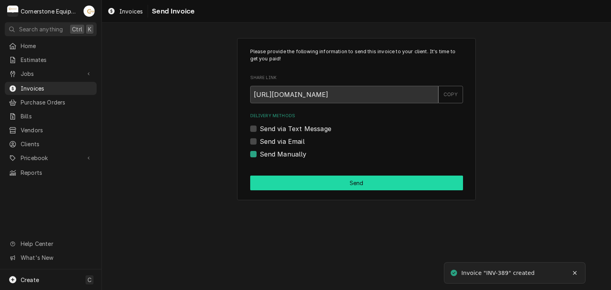
click at [331, 185] on button "Send" at bounding box center [356, 183] width 213 height 15
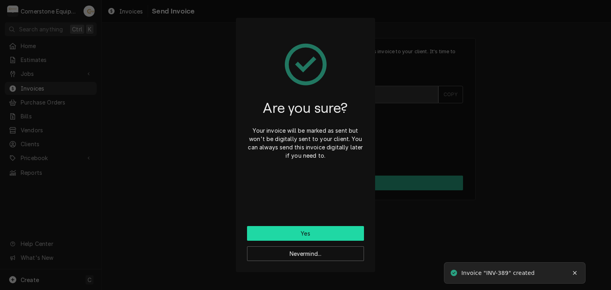
click at [304, 236] on button "Yes" at bounding box center [305, 233] width 117 height 15
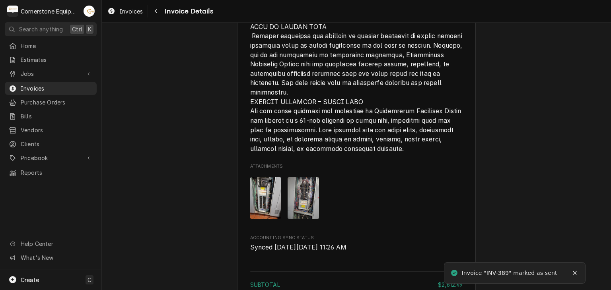
scroll to position [1763, 0]
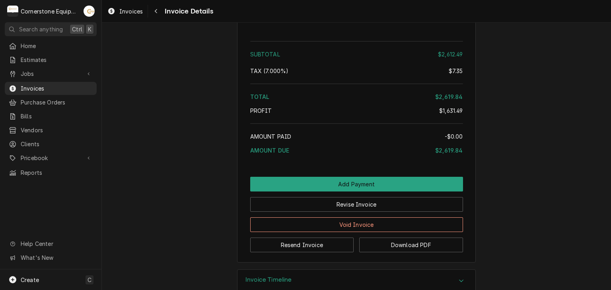
scroll to position [1763, 0]
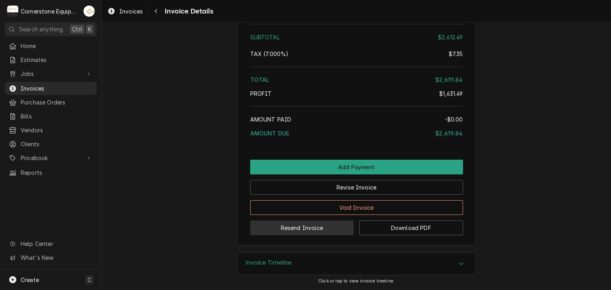
click at [283, 228] on button "Resend Invoice" at bounding box center [302, 228] width 104 height 15
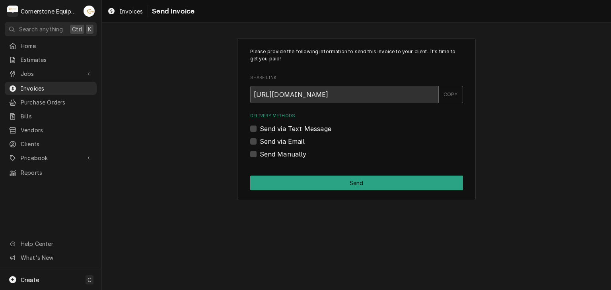
click at [277, 127] on label "Send via Text Message" at bounding box center [296, 129] width 72 height 10
click at [277, 127] on input "Send via Text Message" at bounding box center [366, 133] width 213 height 18
checkbox input "true"
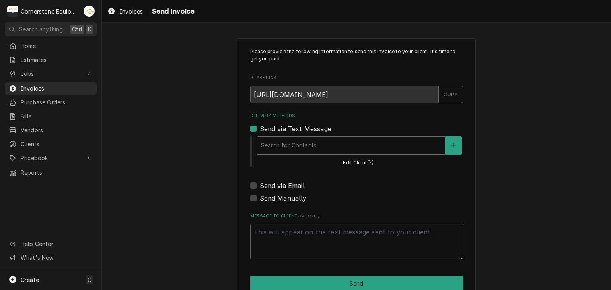
click at [267, 150] on div "Delivery Methods" at bounding box center [351, 145] width 180 height 14
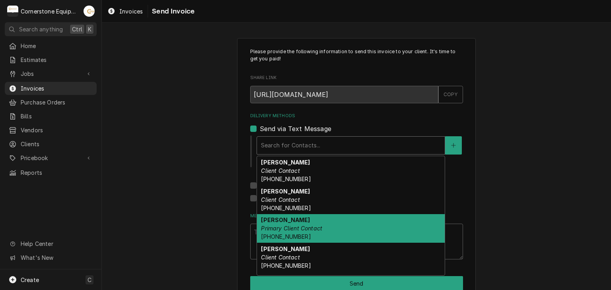
click at [267, 226] on em "Primary Client Contact" at bounding box center [291, 228] width 61 height 7
type textarea "x"
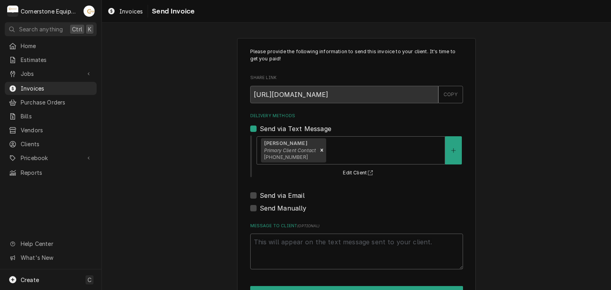
click at [270, 192] on label "Send via Email" at bounding box center [282, 196] width 45 height 10
click at [270, 192] on input "Send via Email" at bounding box center [366, 200] width 213 height 18
checkbox input "true"
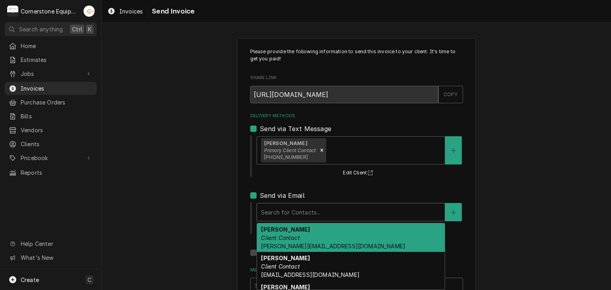
click at [268, 210] on div "Delivery Methods" at bounding box center [351, 212] width 180 height 14
click at [271, 232] on div "[PERSON_NAME] Client Contact [PERSON_NAME][EMAIL_ADDRESS][DOMAIN_NAME]" at bounding box center [351, 238] width 188 height 29
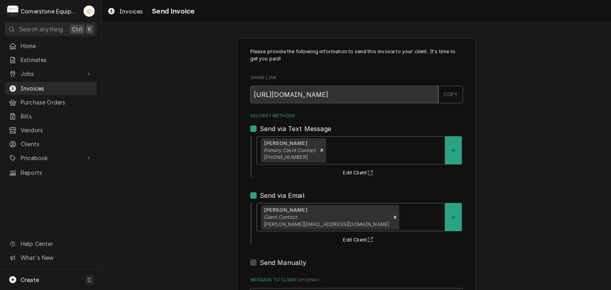
click at [206, 211] on div "Please provide the following information to send this invoice to your client. I…" at bounding box center [356, 201] width 509 height 341
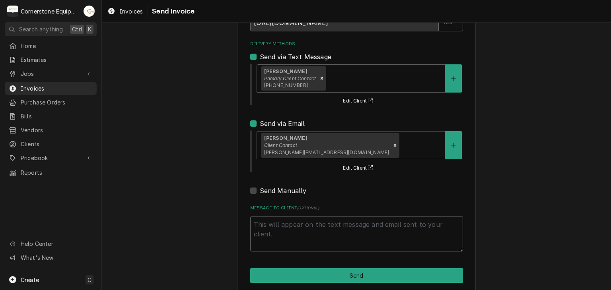
scroll to position [81, 0]
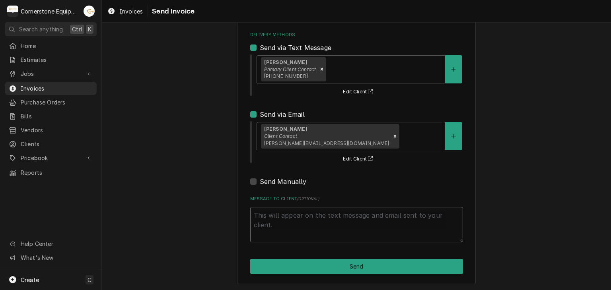
click at [312, 231] on textarea "Message to Client ( optional )" at bounding box center [356, 225] width 213 height 36
type textarea "x"
type textarea "T"
type textarea "x"
type textarea "Th"
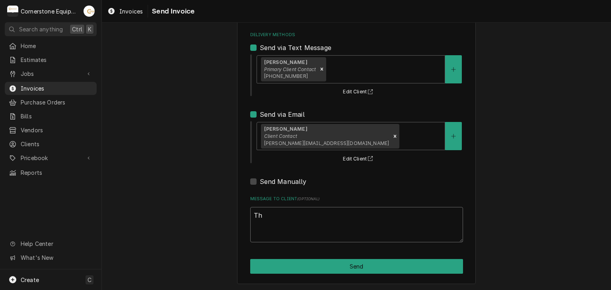
type textarea "x"
type textarea "Tha"
type textarea "x"
type textarea "Than"
type textarea "x"
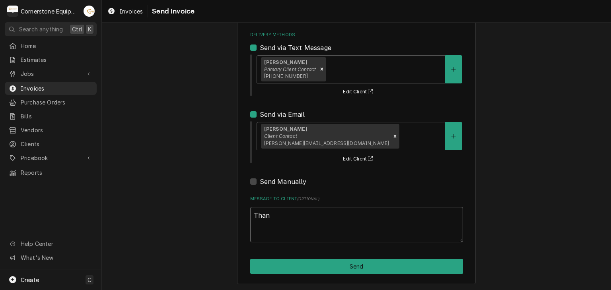
type textarea "Thank"
type textarea "x"
type textarea "Thank"
type textarea "x"
type textarea "Thank y"
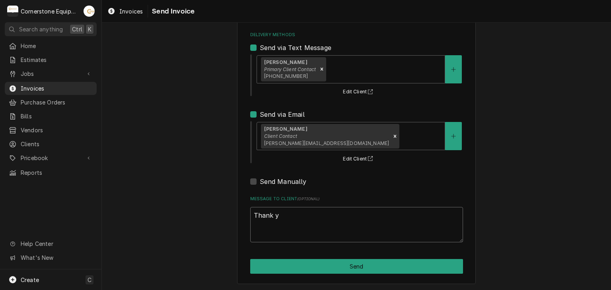
type textarea "x"
type textarea "Thank yo"
type textarea "x"
type textarea "Thank you"
type textarea "x"
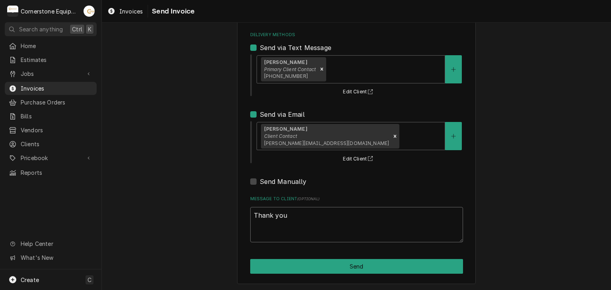
type textarea "Thank you"
type textarea "x"
type textarea "Thank you f"
type textarea "x"
type textarea "Thank you for"
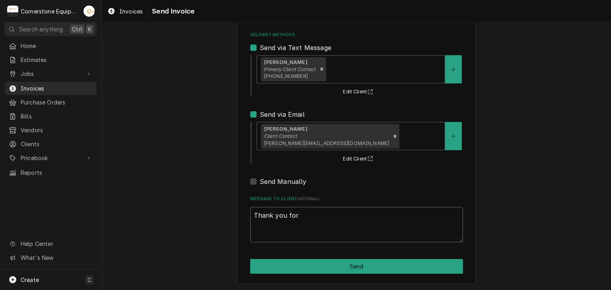
type textarea "x"
type textarea "Thank you for"
type textarea "x"
type textarea "Thank you for t"
type textarea "x"
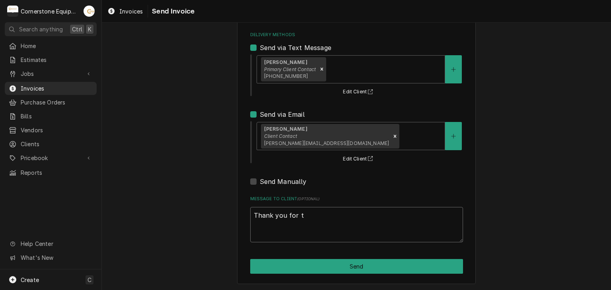
type textarea "Thank you for th"
type textarea "x"
type textarea "Thank you for the"
type textarea "x"
type textarea "Thank you for the"
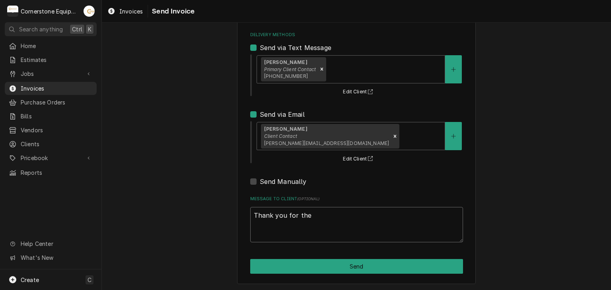
type textarea "x"
type textarea "Thank you for the o"
type textarea "x"
type textarea "Thank you for the op"
type textarea "x"
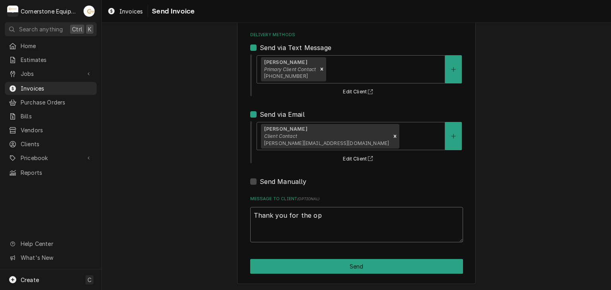
type textarea "Thank you for the opp"
type textarea "x"
type textarea "Thank you for the oppo"
type textarea "x"
type textarea "Thank you for the oppor"
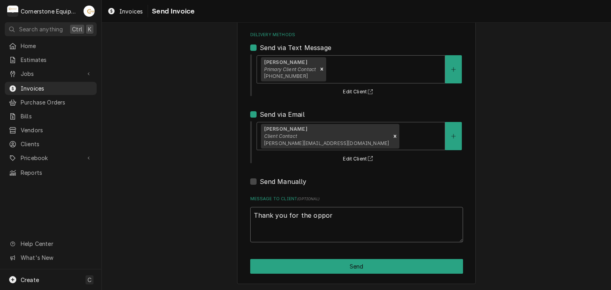
type textarea "x"
type textarea "Thank you for the opport"
type textarea "x"
type textarea "Thank you for the opportu"
type textarea "x"
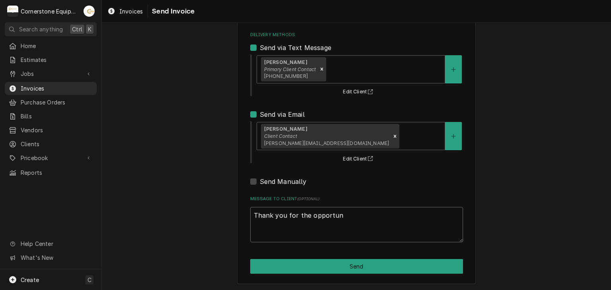
type textarea "Thank you for the opportuni"
type textarea "x"
type textarea "Thank you for the opportunit"
type textarea "x"
type textarea "Thank you for the opportunity"
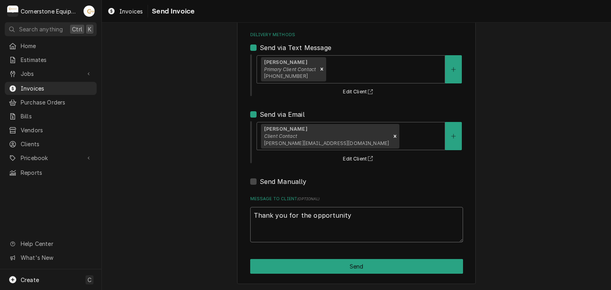
type textarea "x"
type textarea "Thank you for the opportunity"
type textarea "x"
type textarea "Thank you for the opportunity t"
type textarea "x"
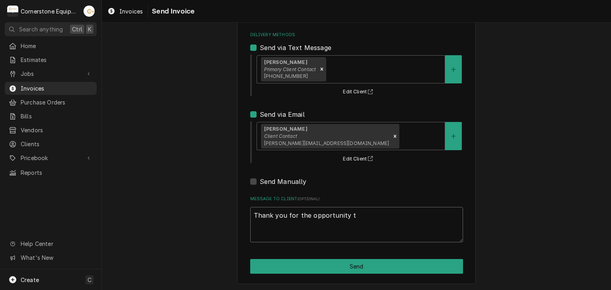
type textarea "Thank you for the opportunity to"
type textarea "x"
type textarea "Thank you for the opportunity to"
type textarea "x"
type textarea "Thank you for the opportunity to b"
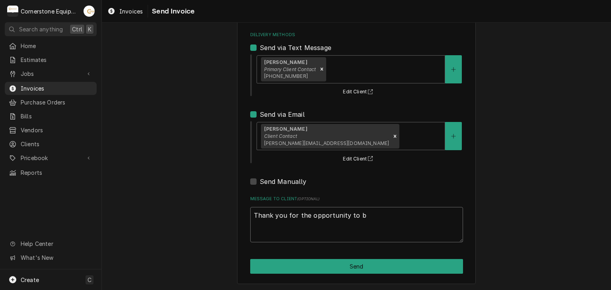
type textarea "x"
type textarea "Thank you for the opportunity to be"
type textarea "x"
type textarea "Thank you for the opportunity to be"
type textarea "x"
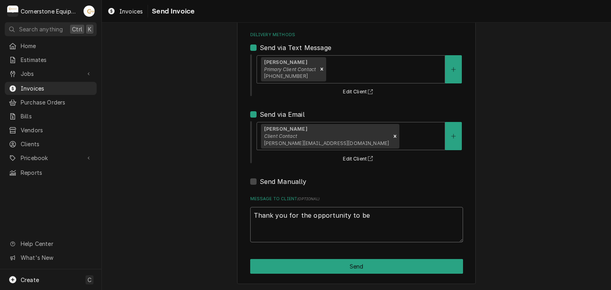
type textarea "Thank you for the opportunity to be o"
type textarea "x"
type textarea "Thank you for the opportunity to be of"
type textarea "x"
type textarea "Thank you for the opportunity to be of"
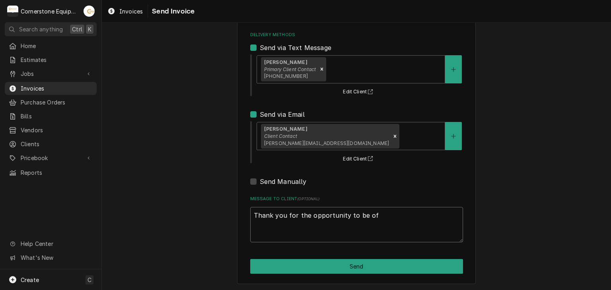
type textarea "x"
type textarea "Thank you for the opportunity to be of s"
type textarea "x"
type textarea "Thank you for the opportunity to be of se"
type textarea "x"
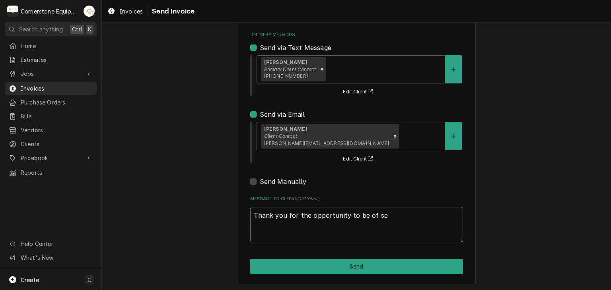
type textarea "Thank you for the opportunity to be of ser"
type textarea "x"
type textarea "Thank you for the opportunity to be of serv"
type textarea "x"
type textarea "Thank you for the opportunity to be of servi"
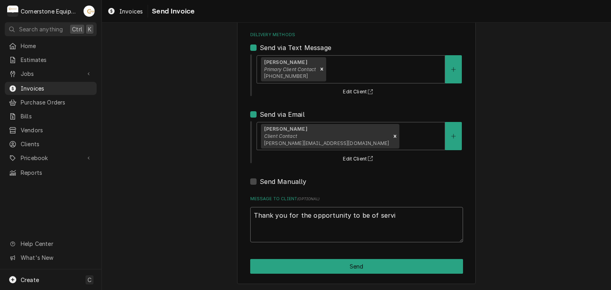
type textarea "x"
type textarea "Thank you for the opportunity to be of servic"
type textarea "x"
type textarea "Thank you for the opportunity to be of service"
type textarea "x"
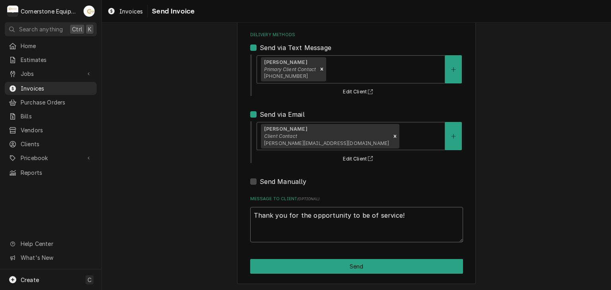
click at [312, 231] on textarea "Thank you for the opportunity to be of service!" at bounding box center [356, 225] width 213 height 36
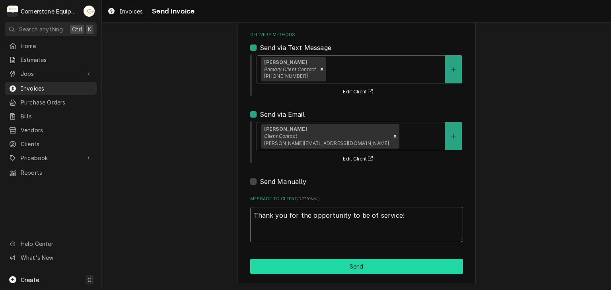
type textarea "Thank you for the opportunity to be of service!"
click at [379, 264] on button "Send" at bounding box center [356, 266] width 213 height 15
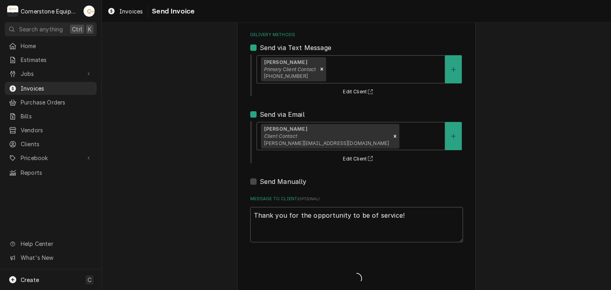
type textarea "x"
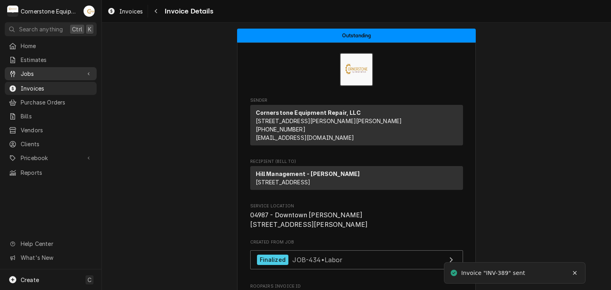
click at [31, 73] on span "Jobs" at bounding box center [51, 74] width 60 height 8
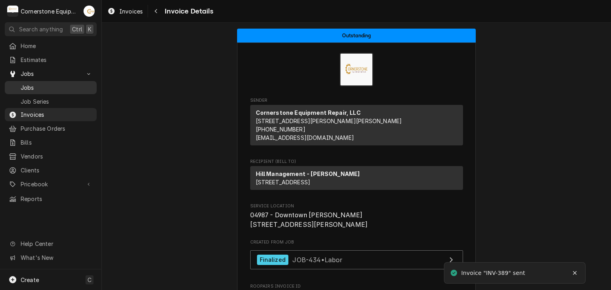
click at [33, 84] on span "Jobs" at bounding box center [57, 88] width 72 height 8
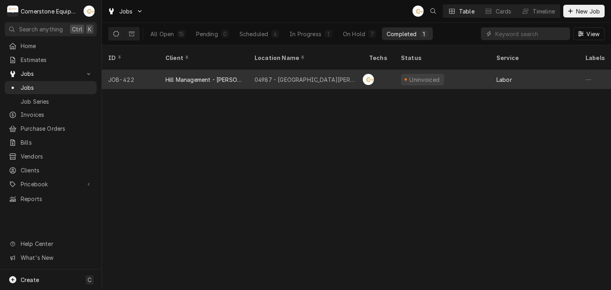
click at [138, 70] on div "JOB-422" at bounding box center [130, 79] width 57 height 19
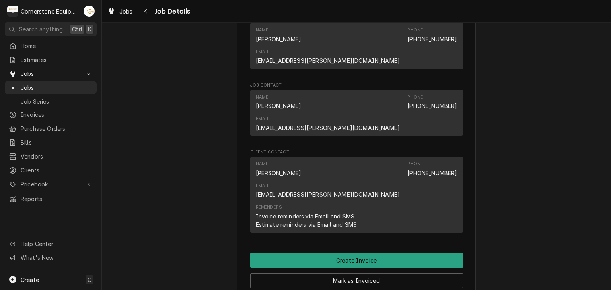
scroll to position [689, 0]
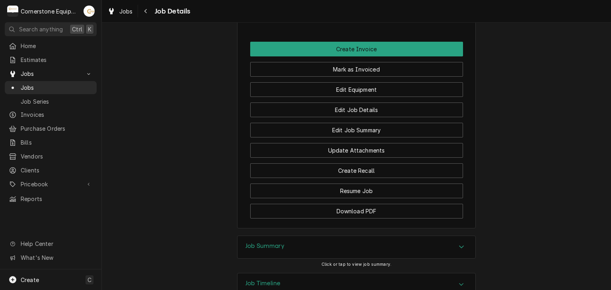
click at [296, 236] on div "Job Summary" at bounding box center [356, 247] width 238 height 22
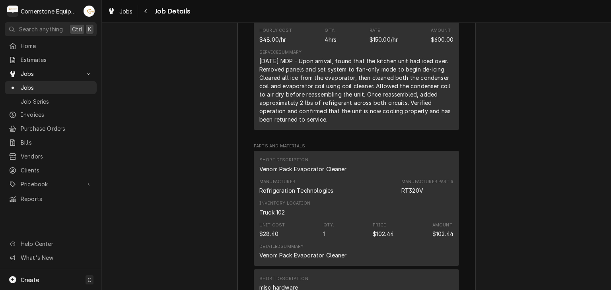
scroll to position [961, 0]
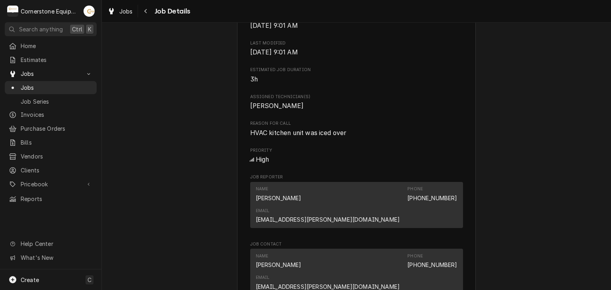
scroll to position [636, 0]
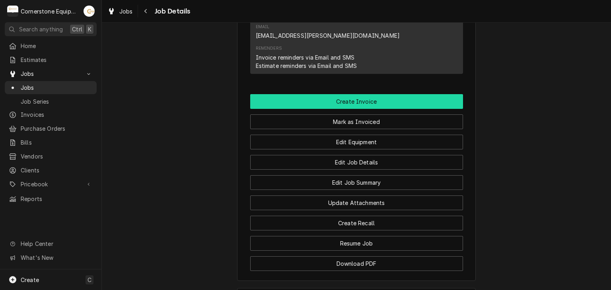
click at [338, 94] on button "Create Invoice" at bounding box center [356, 101] width 213 height 15
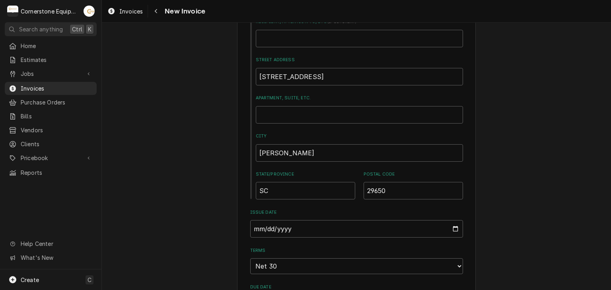
scroll to position [477, 0]
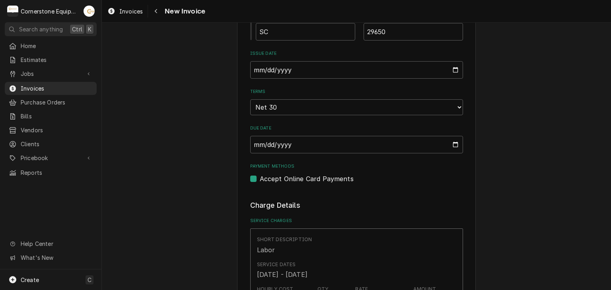
click at [280, 175] on label "Accept Online Card Payments" at bounding box center [307, 179] width 94 height 10
click at [280, 175] on input "Payment Methods" at bounding box center [366, 183] width 213 height 18
checkbox input "false"
type textarea "x"
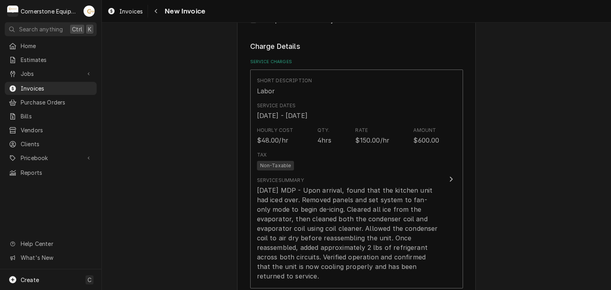
scroll to position [795, 0]
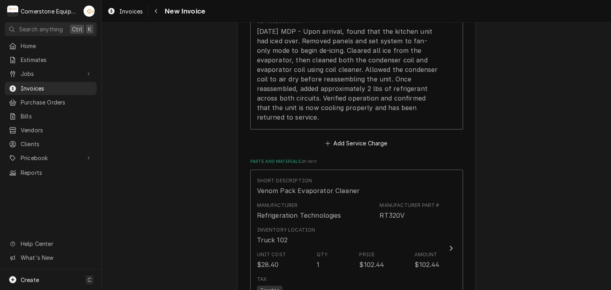
click at [509, 197] on div "Please provide the following information to create your invoice: Client Details…" at bounding box center [356, 108] width 509 height 1745
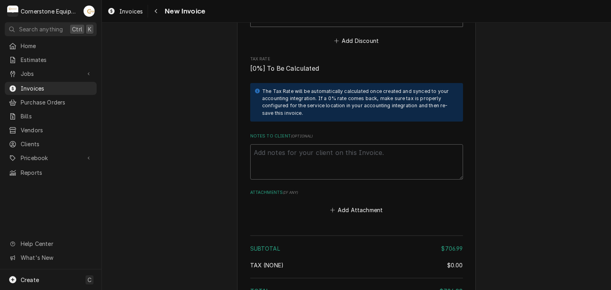
scroll to position [1432, 0]
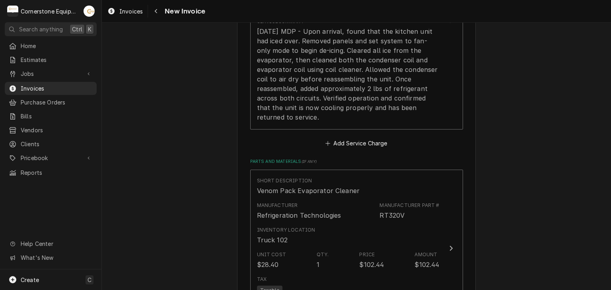
scroll to position [955, 0]
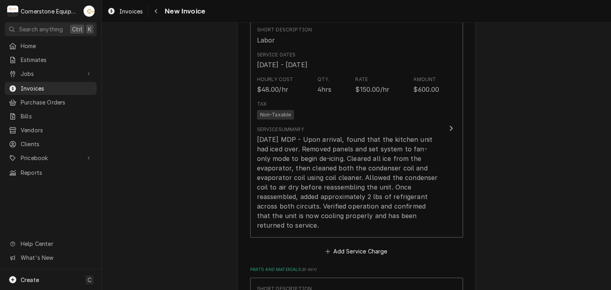
click at [513, 245] on div "Please provide the following information to create your invoice: Client Details…" at bounding box center [356, 216] width 509 height 1745
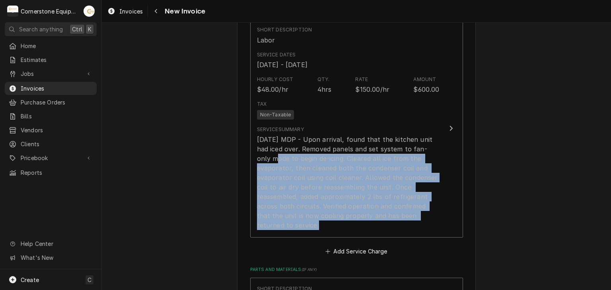
drag, startPoint x: 193, startPoint y: 155, endPoint x: 495, endPoint y: 150, distance: 302.3
click at [495, 150] on div "Please provide the following information to create your invoice: Client Details…" at bounding box center [356, 216] width 509 height 1745
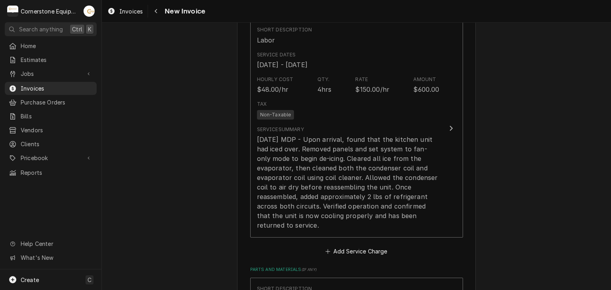
click at [556, 158] on div "Please provide the following information to create your invoice: Client Details…" at bounding box center [356, 216] width 509 height 1745
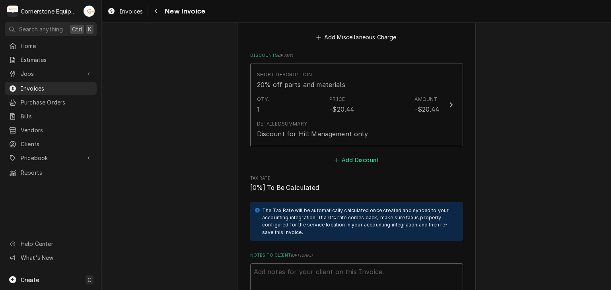
scroll to position [1114, 0]
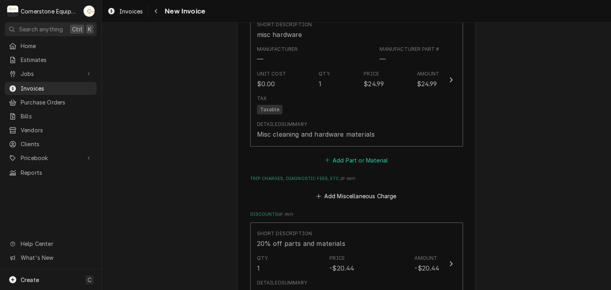
click at [359, 163] on button "Add Part or Material" at bounding box center [356, 160] width 66 height 11
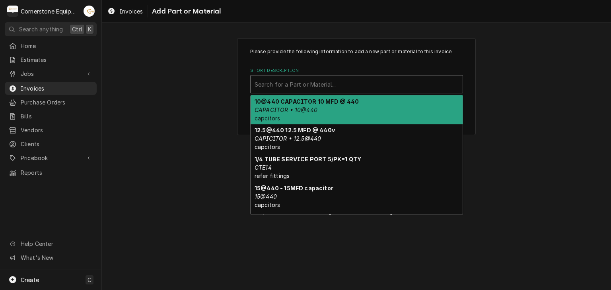
click at [287, 80] on div "Short Description" at bounding box center [357, 84] width 204 height 14
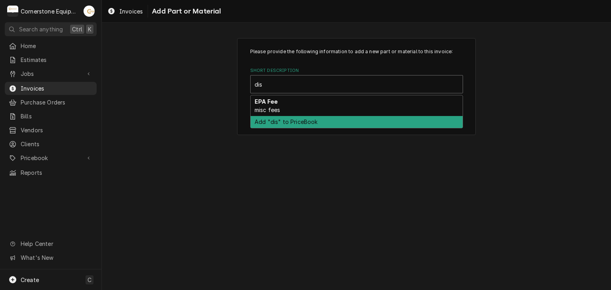
type input "dis"
click at [185, 212] on div "Please provide the following information to add a new part or material to this …" at bounding box center [356, 157] width 509 height 268
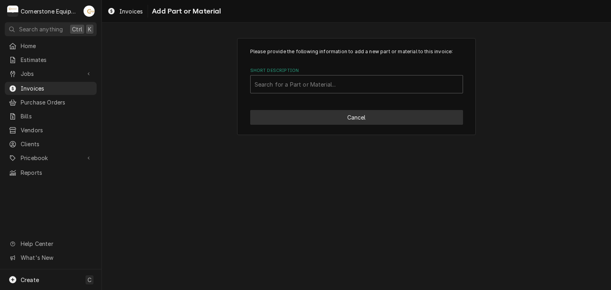
click at [339, 117] on button "Cancel" at bounding box center [356, 117] width 213 height 15
type textarea "x"
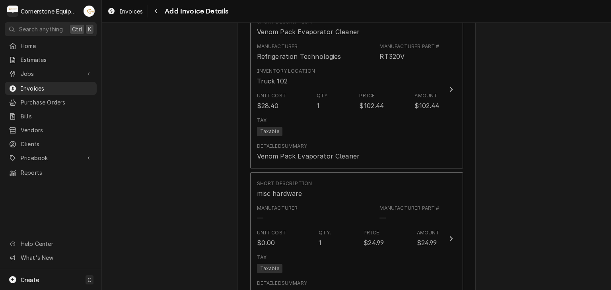
scroll to position [795, 0]
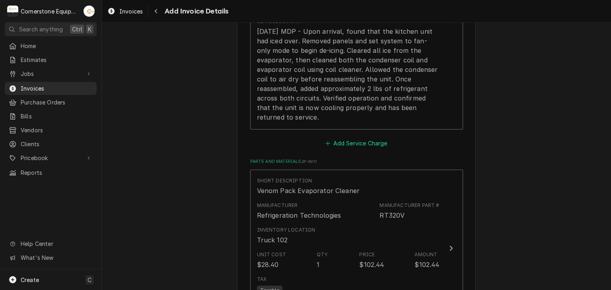
click at [366, 145] on button "Add Service Charge" at bounding box center [356, 143] width 64 height 11
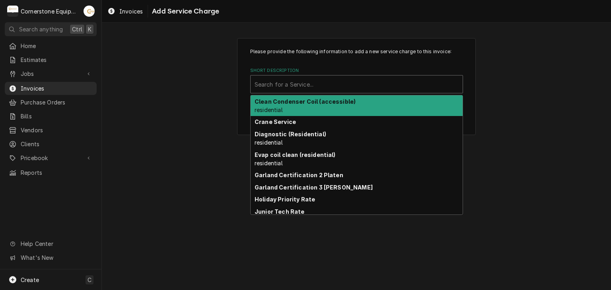
click at [289, 89] on div "Short Description" at bounding box center [357, 84] width 204 height 14
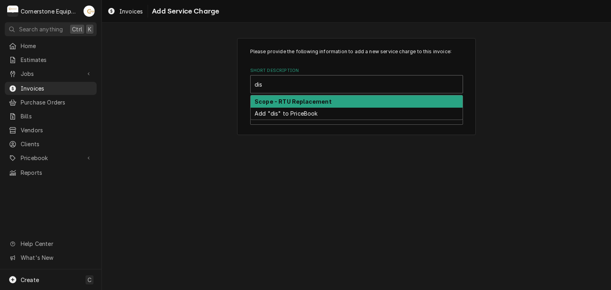
type input "dis"
click at [192, 93] on div "Please provide the following information to add a new service charge to this in…" at bounding box center [356, 86] width 509 height 111
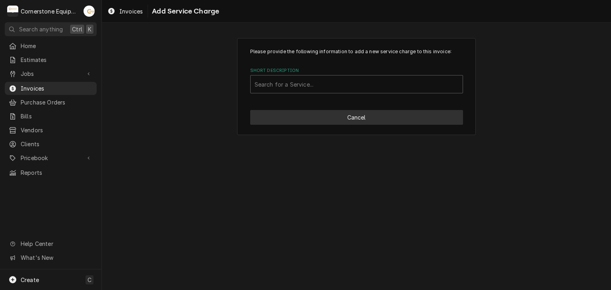
click at [410, 118] on button "Cancel" at bounding box center [356, 117] width 213 height 15
type textarea "x"
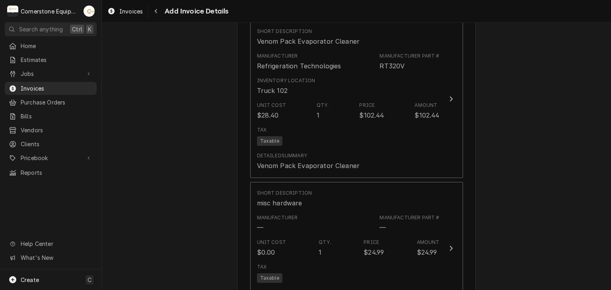
scroll to position [1104, 0]
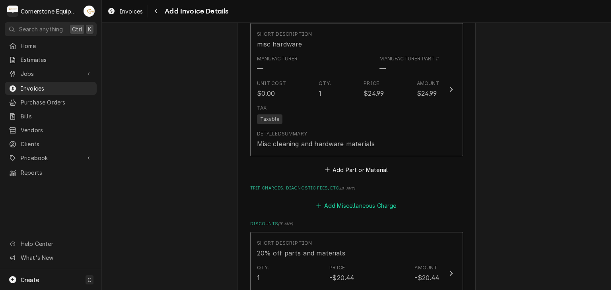
click at [354, 207] on button "Add Miscellaneous Charge" at bounding box center [356, 205] width 83 height 11
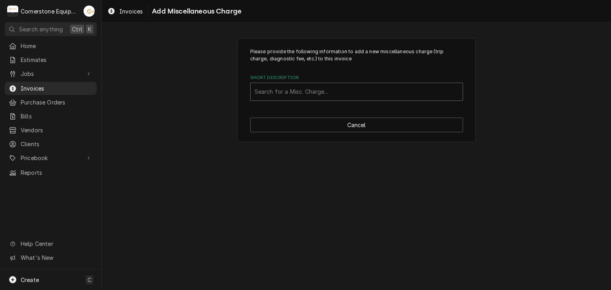
click at [319, 91] on div "Short Description" at bounding box center [357, 92] width 204 height 14
type input "di"
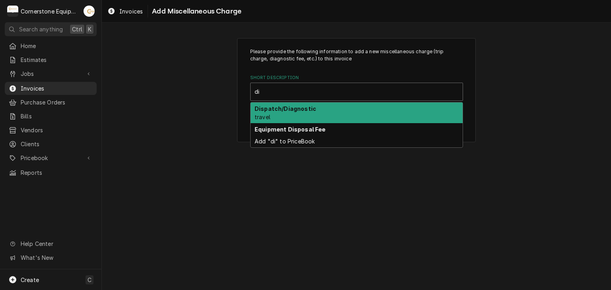
click at [282, 119] on div "Dispatch/Diagnostic travel" at bounding box center [357, 113] width 212 height 21
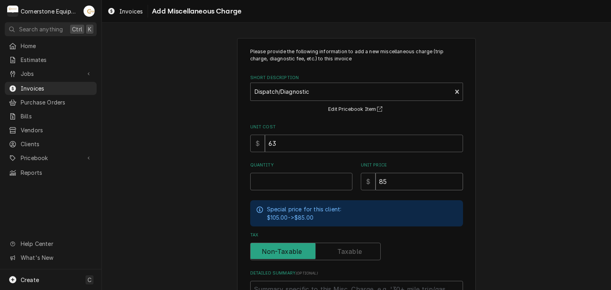
click at [487, 175] on div "Please provide the following information to add a new miscellaneous charge (tri…" at bounding box center [356, 198] width 509 height 334
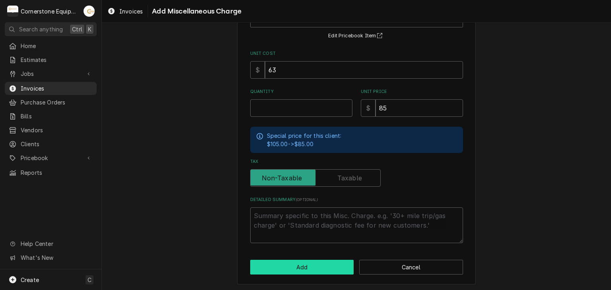
click at [316, 264] on button "Add" at bounding box center [302, 267] width 104 height 15
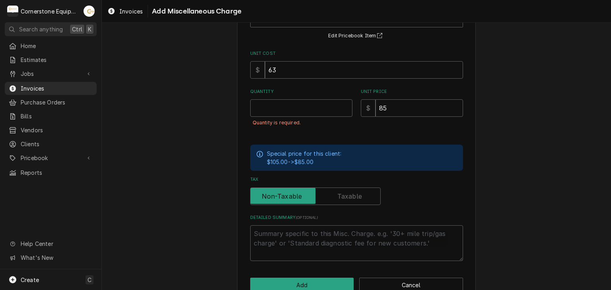
click at [300, 98] on div "Quantity Quantity is required." at bounding box center [301, 112] width 102 height 47
click at [299, 105] on input "Quantity" at bounding box center [301, 108] width 102 height 18
type textarea "x"
type input "1"
click at [237, 181] on div "Please provide the following information to add a new miscellaneous charge (tri…" at bounding box center [356, 134] width 239 height 338
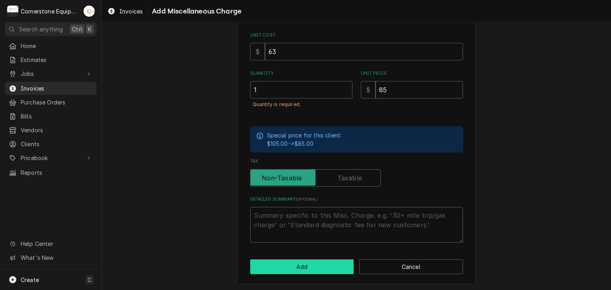
click at [283, 260] on button "Add" at bounding box center [302, 267] width 104 height 15
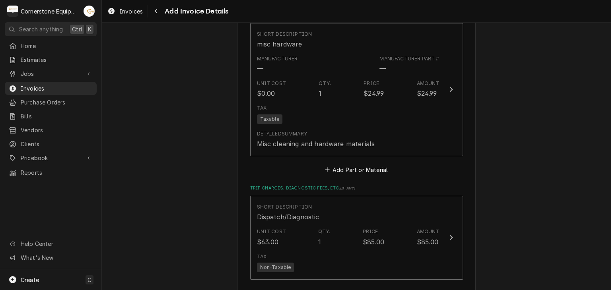
scroll to position [1104, 0]
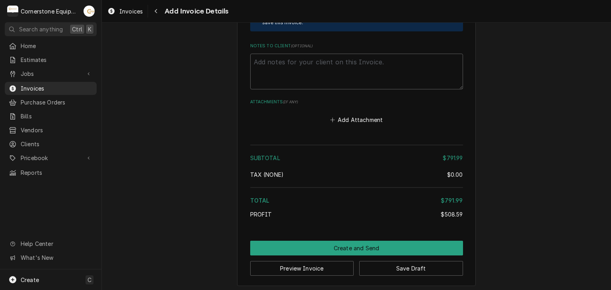
scroll to position [1411, 0]
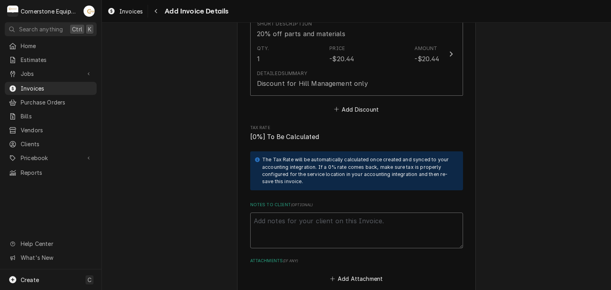
click at [263, 215] on textarea "Notes to Client ( optional )" at bounding box center [356, 231] width 213 height 36
paste textarea "INVOICE APPROVAL AND PAYMENT TERMS All invoices are due upon receipt unless oth…"
type textarea "x"
type textarea "INVOICE APPROVAL AND PAYMENT TERMS All invoices are due upon receipt unless oth…"
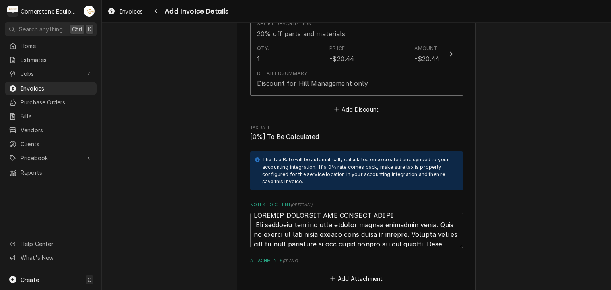
scroll to position [1710, 0]
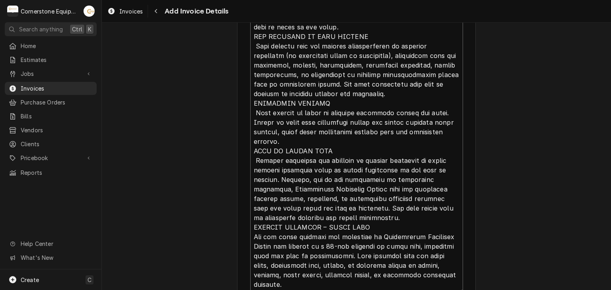
type textarea "x"
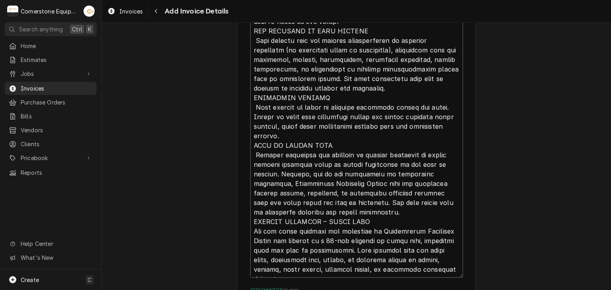
type textarea "INVOICE APPROVAL AND PAYMENT TERMS All invoices are due upon receipt unless oth…"
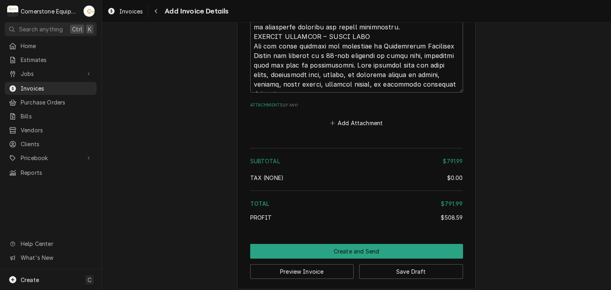
scroll to position [1904, 0]
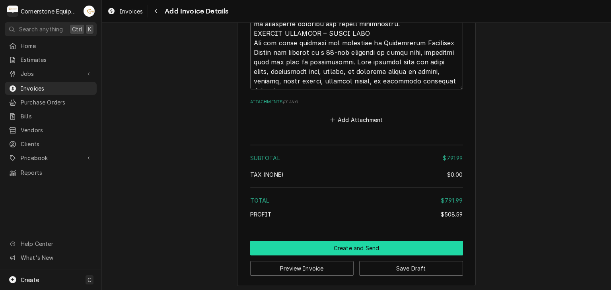
click at [352, 244] on button "Create and Send" at bounding box center [356, 248] width 213 height 15
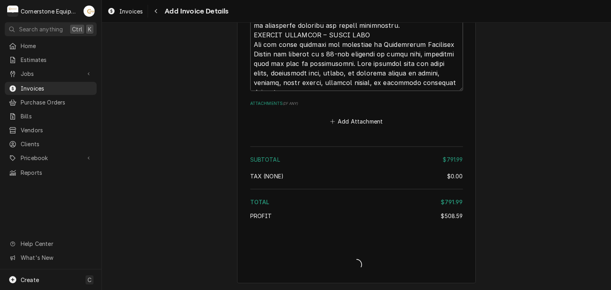
scroll to position [1900, 0]
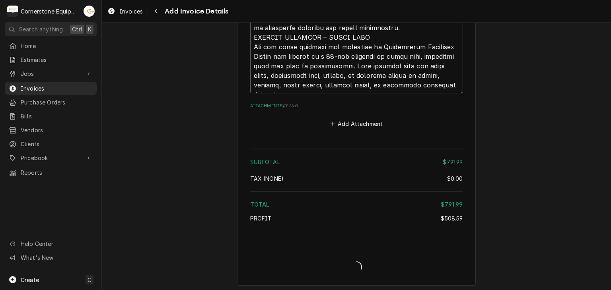
type textarea "x"
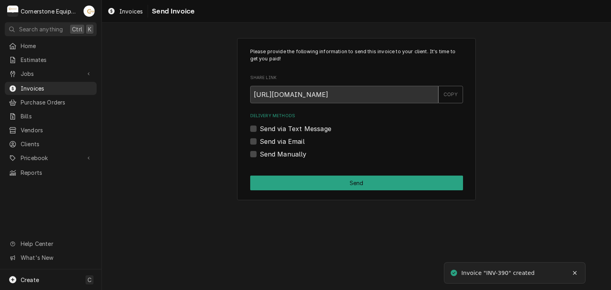
click at [266, 152] on label "Send Manually" at bounding box center [283, 155] width 47 height 10
click at [266, 152] on input "Send Manually" at bounding box center [366, 159] width 213 height 18
checkbox input "true"
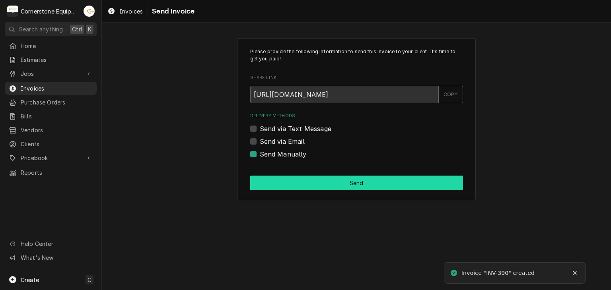
click at [335, 179] on button "Send" at bounding box center [356, 183] width 213 height 15
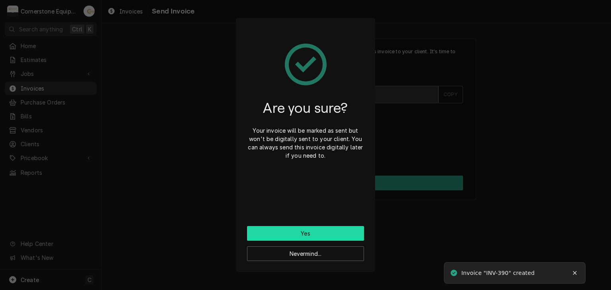
click at [300, 229] on button "Yes" at bounding box center [305, 233] width 117 height 15
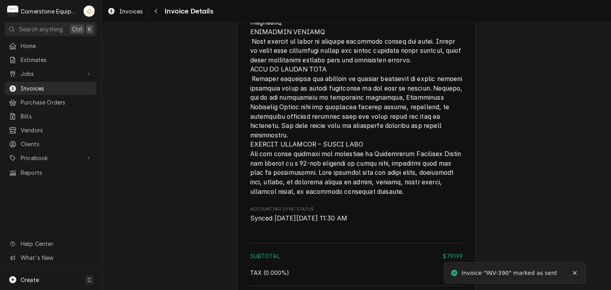
scroll to position [1587, 0]
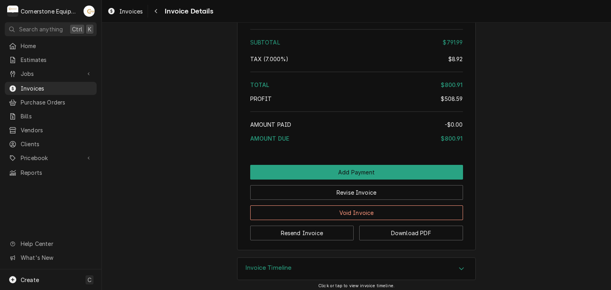
scroll to position [1587, 0]
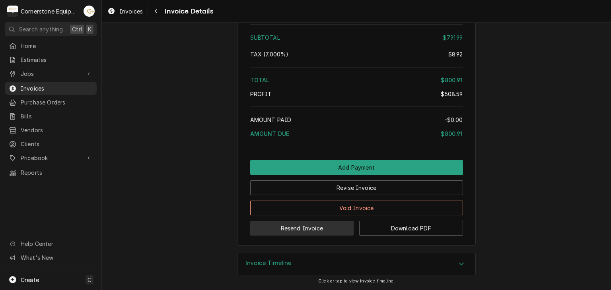
click at [298, 224] on button "Resend Invoice" at bounding box center [302, 228] width 104 height 15
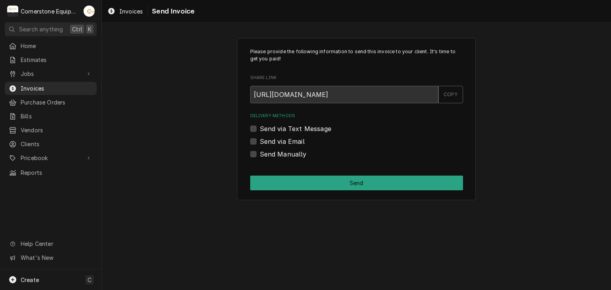
click at [277, 127] on label "Send via Text Message" at bounding box center [296, 129] width 72 height 10
click at [277, 127] on input "Send via Text Message" at bounding box center [366, 133] width 213 height 18
checkbox input "true"
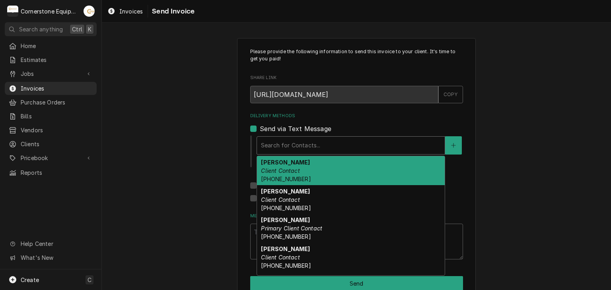
click at [271, 149] on div "Delivery Methods" at bounding box center [351, 145] width 180 height 14
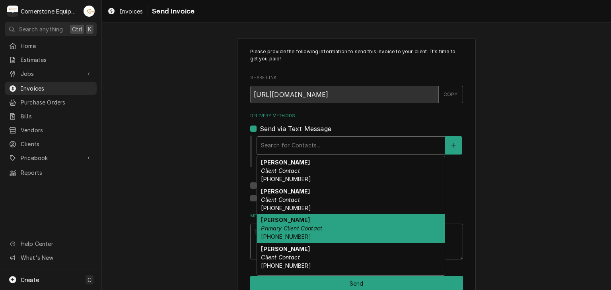
click at [278, 231] on div "Ashton Vazquez Primary Client Contact (346) 249-1763" at bounding box center [351, 228] width 188 height 29
type textarea "x"
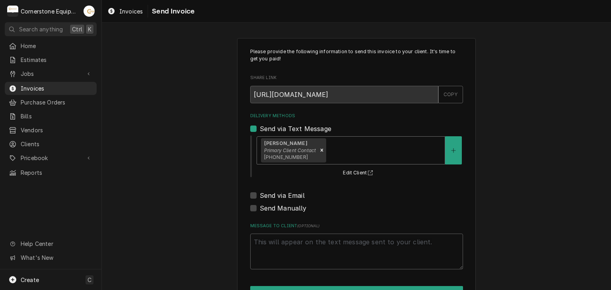
click at [274, 196] on label "Send via Email" at bounding box center [282, 196] width 45 height 10
click at [274, 196] on input "Send via Email" at bounding box center [366, 200] width 213 height 18
checkbox input "true"
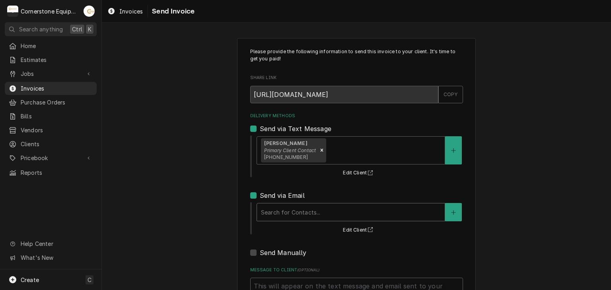
click at [273, 210] on div "Delivery Methods" at bounding box center [351, 212] width 180 height 14
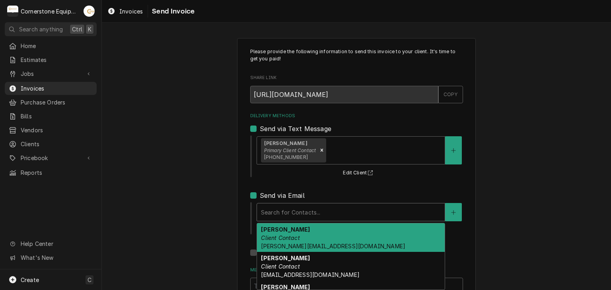
click at [274, 227] on strong "Amy Moore" at bounding box center [285, 229] width 49 height 7
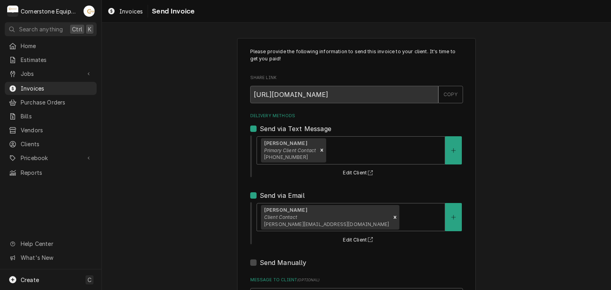
click at [203, 227] on div "Please provide the following information to send this invoice to your client. I…" at bounding box center [356, 201] width 509 height 341
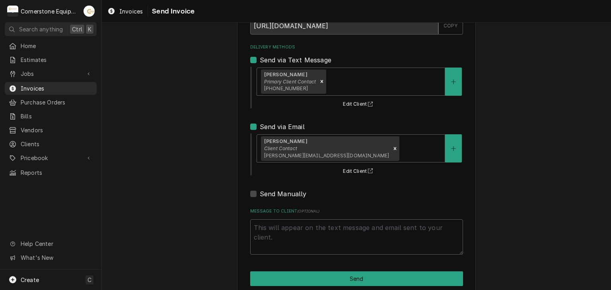
scroll to position [81, 0]
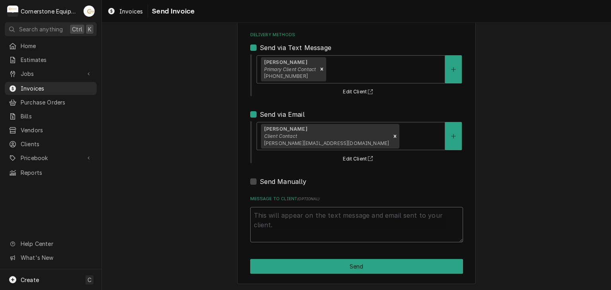
click at [296, 228] on textarea "Message to Client ( optional )" at bounding box center [356, 225] width 213 height 36
type textarea "x"
type textarea "T"
type textarea "x"
type textarea "Th"
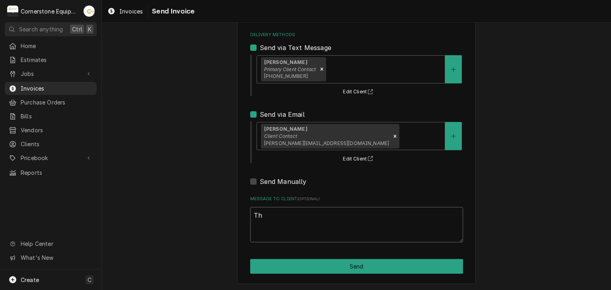
type textarea "x"
type textarea "Tha"
type textarea "x"
type textarea "Than"
type textarea "x"
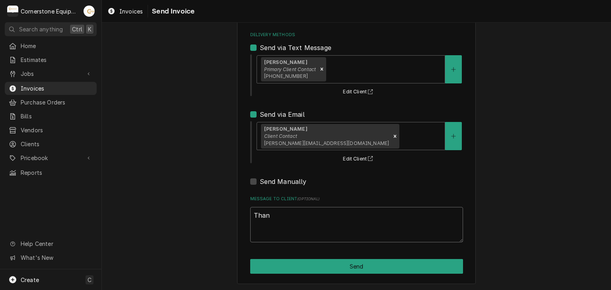
type textarea "Thank"
type textarea "x"
type textarea "Thank"
type textarea "x"
type textarea "Thank y"
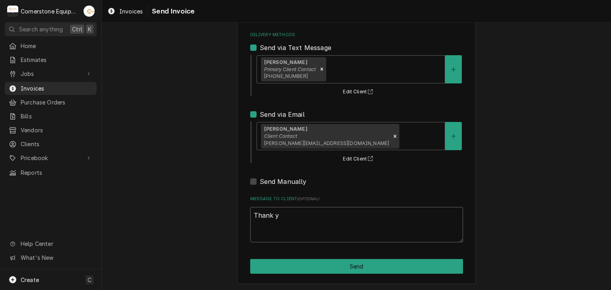
type textarea "x"
type textarea "Thank yo"
type textarea "x"
type textarea "Thank you"
type textarea "x"
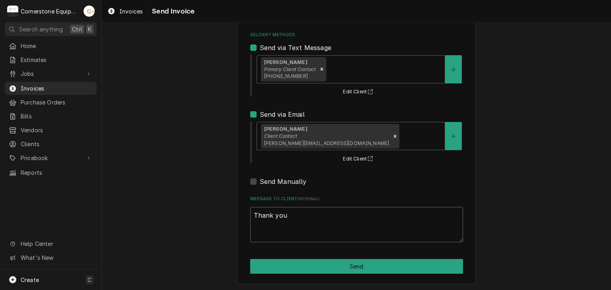
type textarea "Thank you"
type textarea "x"
type textarea "Thank you fo"
type textarea "x"
type textarea "Thank you for"
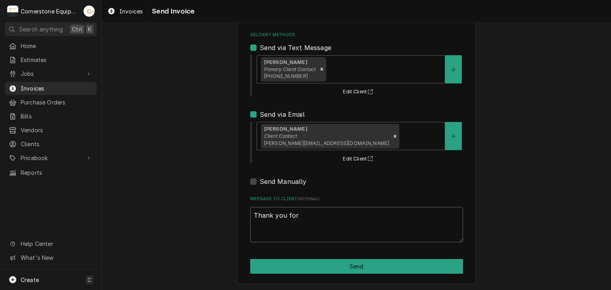
type textarea "x"
type textarea "Thank you for"
type textarea "x"
type textarea "Thank you for t"
type textarea "x"
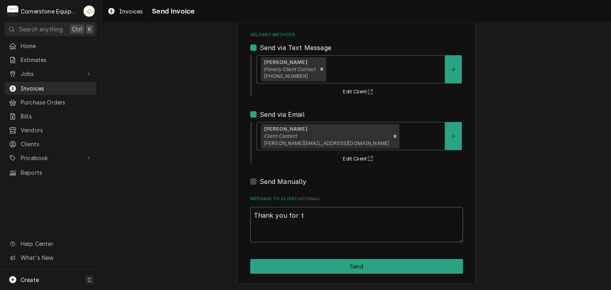
type textarea "Thank you for th"
type textarea "x"
type textarea "Thank you for the"
type textarea "x"
type textarea "Thank you for the"
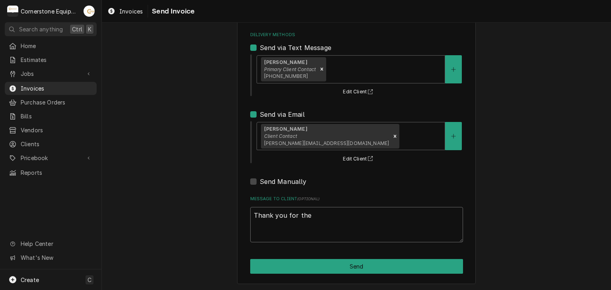
type textarea "x"
type textarea "Thank you for the o"
type textarea "x"
type textarea "Thank you for the op"
type textarea "x"
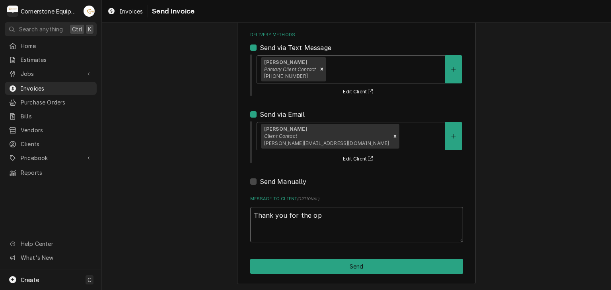
type textarea "Thank you for the opp"
type textarea "x"
type textarea "Thank you for the oppo"
type textarea "x"
type textarea "Thank you for the oppor"
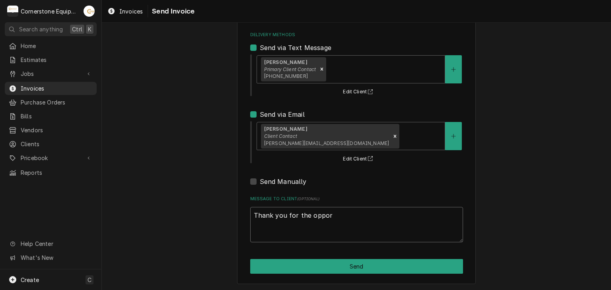
type textarea "x"
type textarea "Thank you for the opport"
type textarea "x"
type textarea "Thank you for the opportu"
type textarea "x"
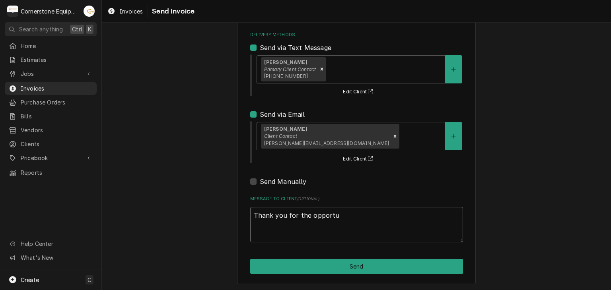
type textarea "Thank you for the opportun"
type textarea "x"
type textarea "Thank you for the opportuni"
type textarea "x"
type textarea "Thank you for the opportunit"
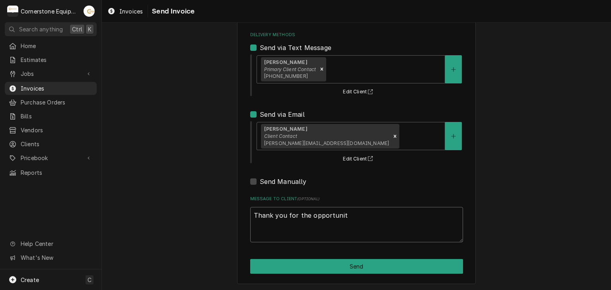
type textarea "x"
type textarea "Thank you for the opportunity"
type textarea "x"
type textarea "Thank you for the opportunity t"
type textarea "x"
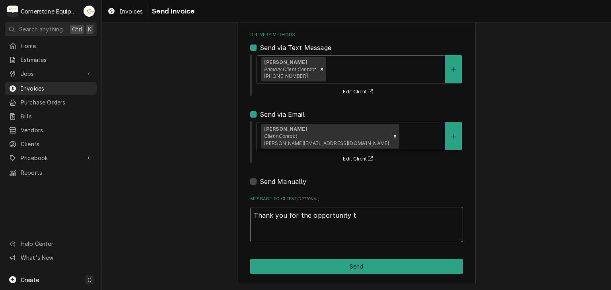
type textarea "Thank you for the opportunity to"
type textarea "x"
type textarea "Thank you for the opportunity to"
type textarea "x"
type textarea "Thank you for the opportunity to b"
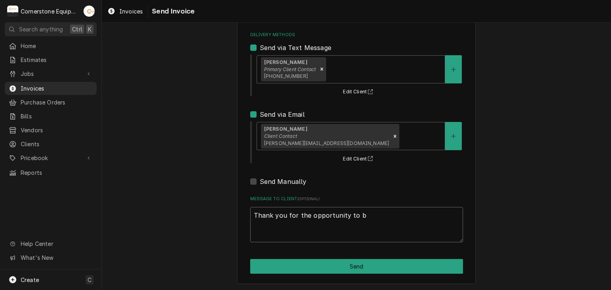
type textarea "x"
type textarea "Thank you for the opportunity to be"
type textarea "x"
type textarea "Thank you for the opportunity to be"
type textarea "x"
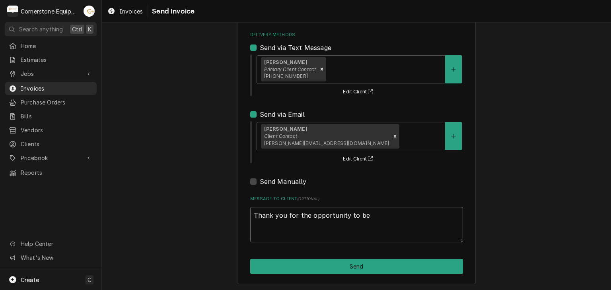
type textarea "Thank you for the opportunity to be o"
type textarea "x"
type textarea "Thank you for the opportunity to be of"
type textarea "x"
type textarea "Thank you for the opportunity to be of"
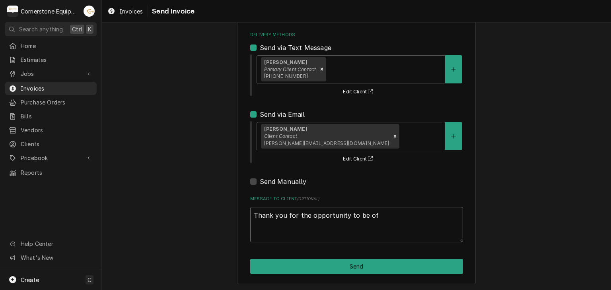
type textarea "x"
type textarea "Thank you for the opportunity to be of s"
type textarea "x"
type textarea "Thank you for the opportunity to be of se"
type textarea "x"
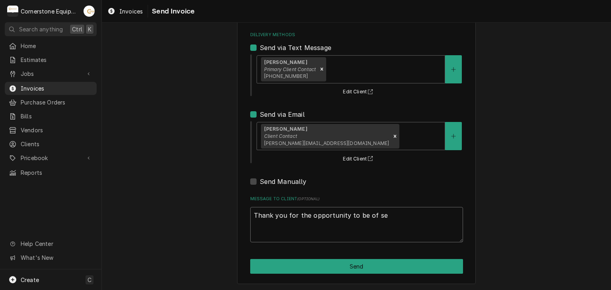
type textarea "Thank you for the opportunity to be of ser"
type textarea "x"
type textarea "Thank you for the opportunity to be of serv"
type textarea "x"
type textarea "Thank you for the opportunity to be of servi"
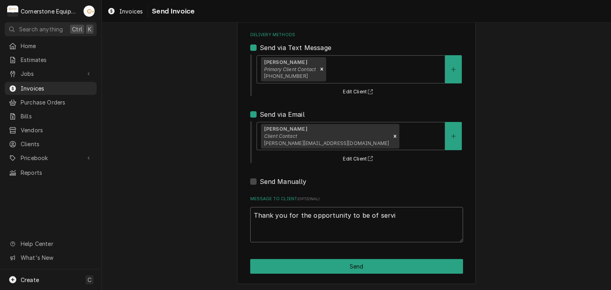
type textarea "x"
type textarea "Thank you for the opportunity to be of servic"
type textarea "x"
type textarea "Thank you for the opportunity to be of service"
type textarea "x"
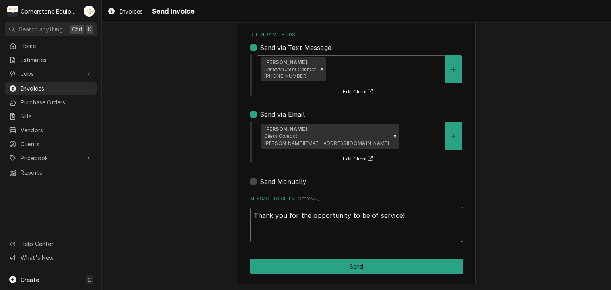
click at [296, 228] on textarea "Thank you for the opportunity to be of service!" at bounding box center [356, 225] width 213 height 36
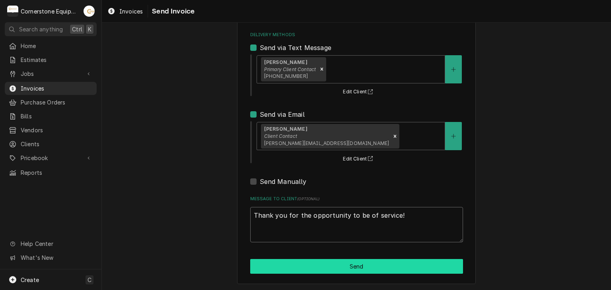
type textarea "Thank you for the opportunity to be of service!"
click at [336, 266] on button "Send" at bounding box center [356, 266] width 213 height 15
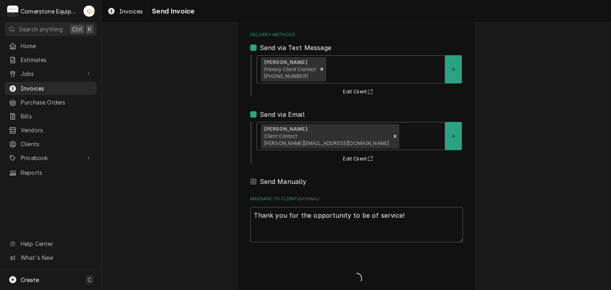
type textarea "x"
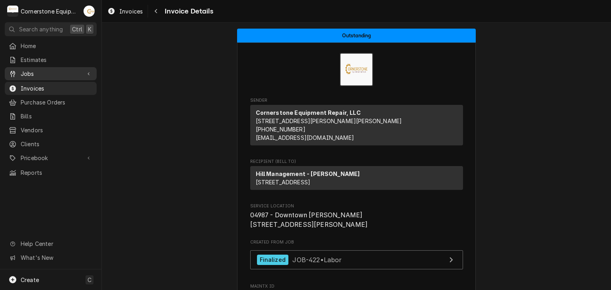
click at [27, 72] on span "Jobs" at bounding box center [51, 74] width 60 height 8
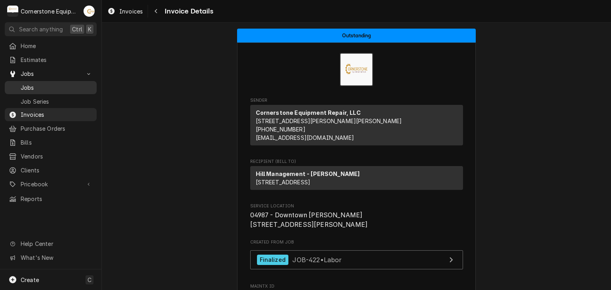
drag, startPoint x: 27, startPoint y: 77, endPoint x: 25, endPoint y: 82, distance: 5.0
click at [26, 80] on div "Jobs Jobs Job Series" at bounding box center [51, 87] width 92 height 40
click at [25, 84] on span "Jobs" at bounding box center [57, 88] width 72 height 8
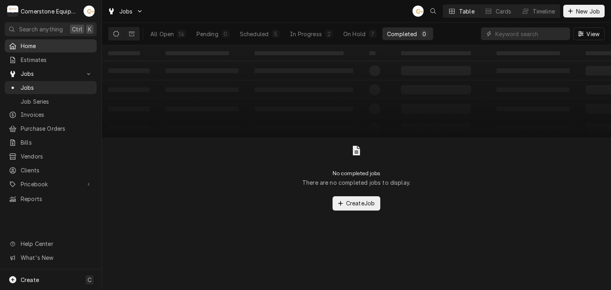
click at [38, 47] on span "Home" at bounding box center [57, 46] width 72 height 8
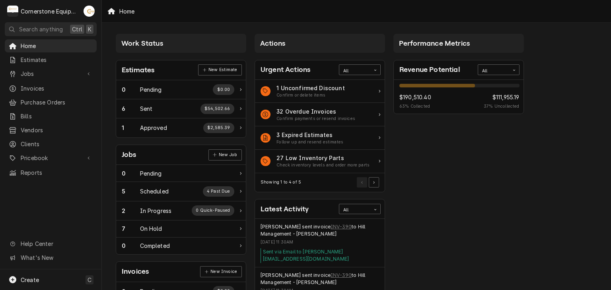
click at [439, 190] on div "Performance Metrics Revenue Potential All 63% $190,510.40 63 % Collected $111,9…" at bounding box center [458, 288] width 139 height 516
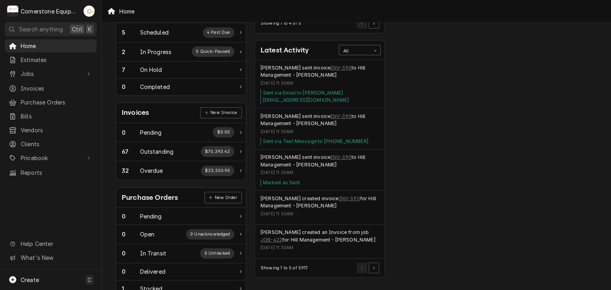
scroll to position [262, 0]
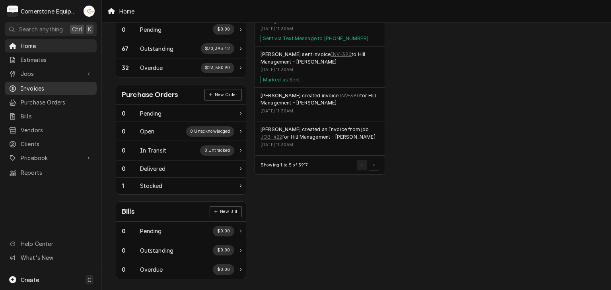
click at [37, 86] on span "Invoices" at bounding box center [57, 88] width 72 height 8
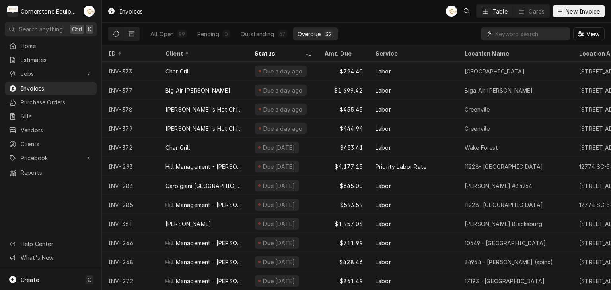
click at [533, 37] on input "Dynamic Content Wrapper" at bounding box center [530, 33] width 71 height 13
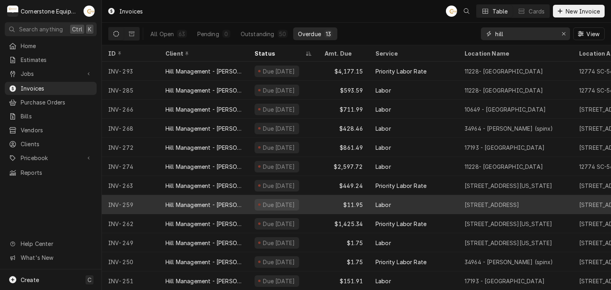
scroll to position [24, 0]
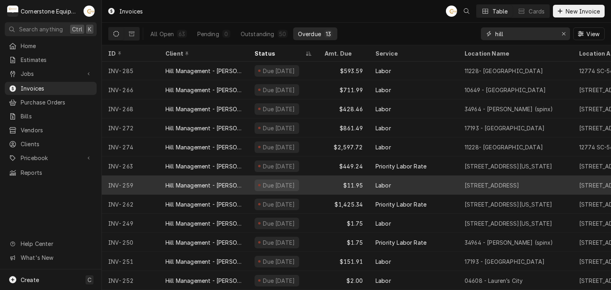
type input "hill"
click at [362, 176] on div "$11.95" at bounding box center [343, 185] width 51 height 19
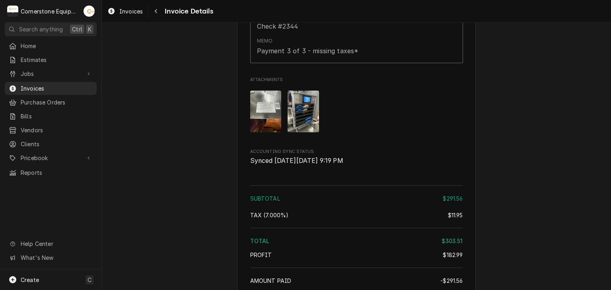
scroll to position [452, 0]
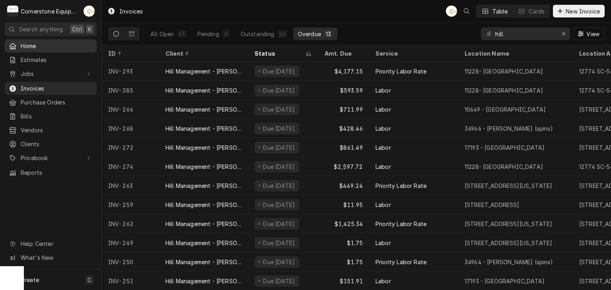
click at [36, 47] on span "Home" at bounding box center [57, 46] width 72 height 8
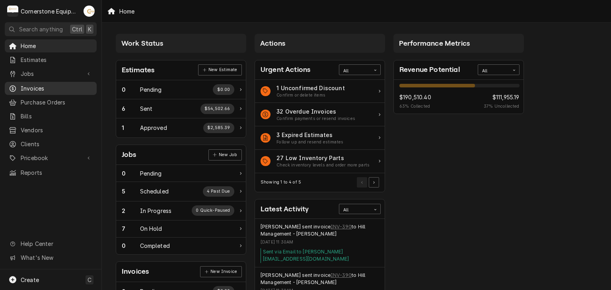
click at [34, 86] on span "Invoices" at bounding box center [57, 88] width 72 height 8
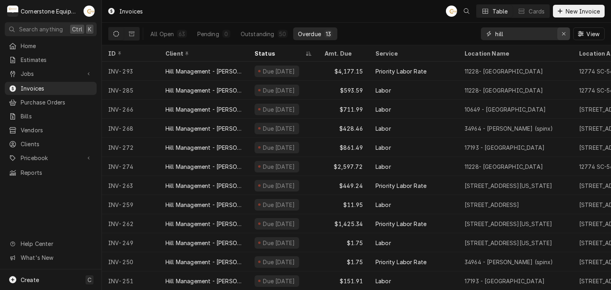
click at [558, 35] on button "Erase input" at bounding box center [563, 33] width 13 height 13
